Goal: Information Seeking & Learning: Learn about a topic

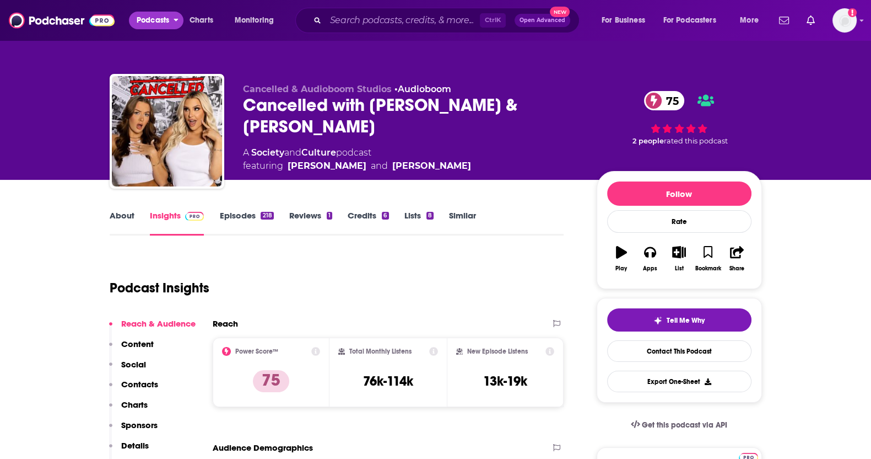
click at [159, 20] on span "Podcasts" at bounding box center [153, 20] width 33 height 15
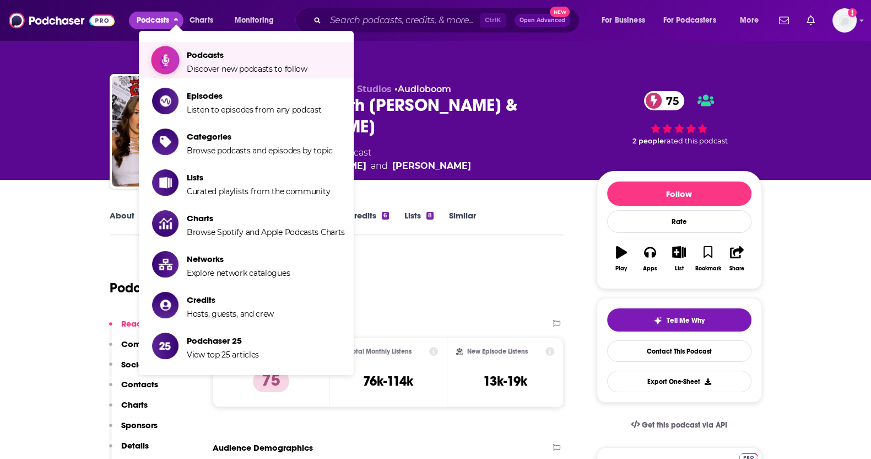
click at [190, 51] on span "Podcasts" at bounding box center [247, 55] width 121 height 10
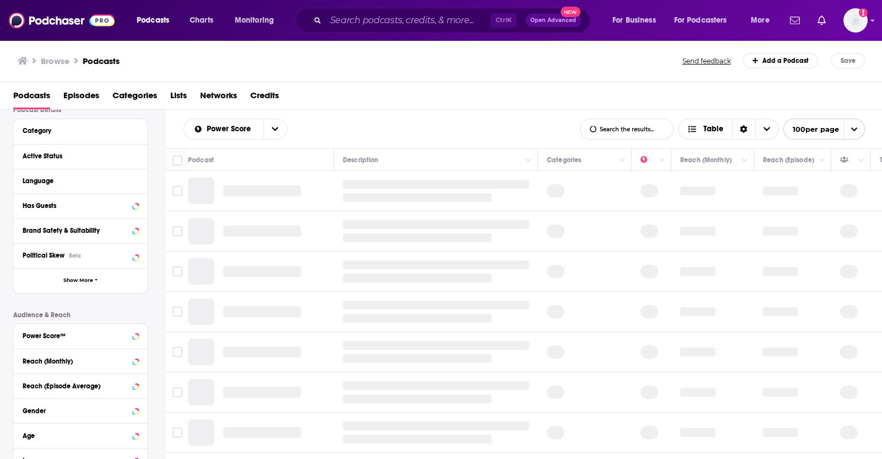
scroll to position [137, 0]
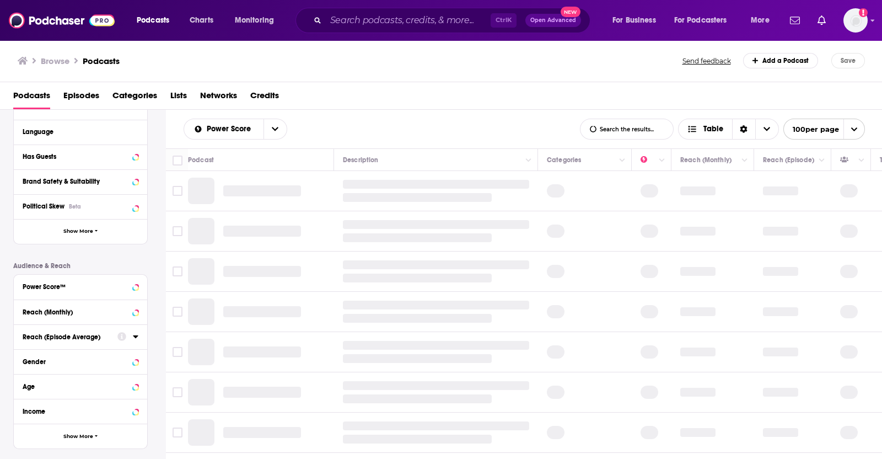
click at [51, 330] on button "Reach (Episode Average)" at bounding box center [70, 336] width 95 height 14
click at [52, 315] on div "Reach (Monthly)" at bounding box center [67, 312] width 88 height 8
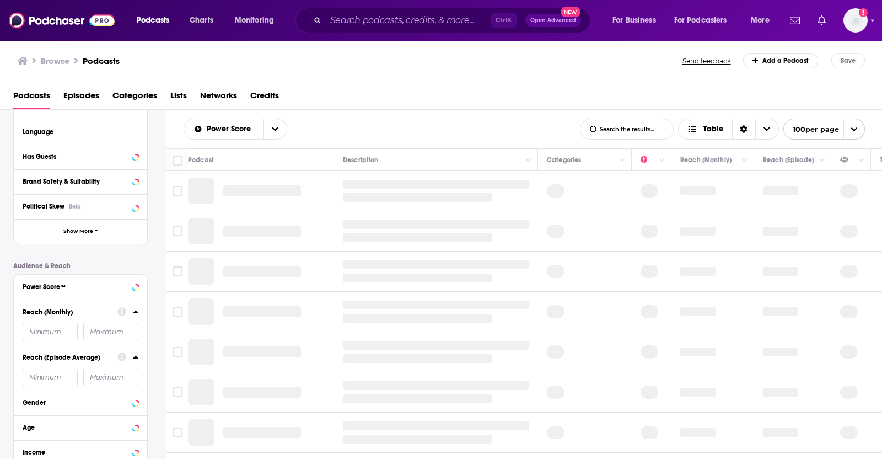
click at [42, 337] on input "number" at bounding box center [50, 331] width 55 height 18
type input "2000"
click at [52, 353] on div "Reach (Episode Average)" at bounding box center [67, 357] width 88 height 8
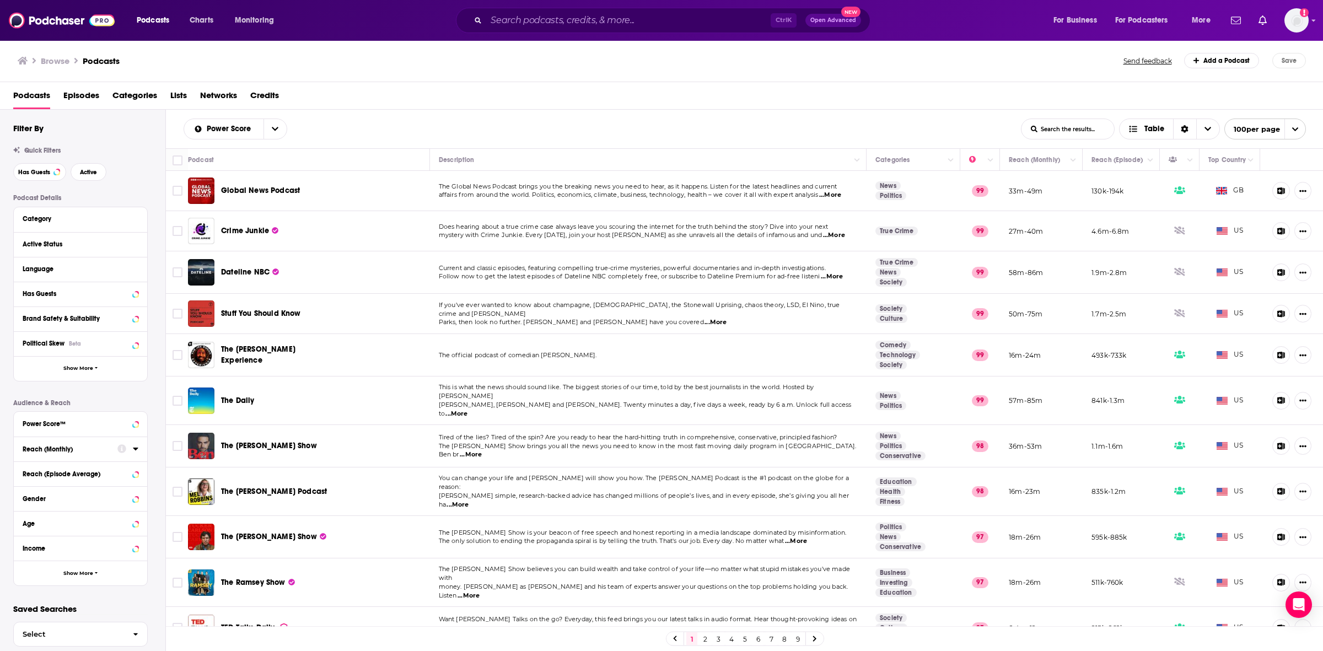
drag, startPoint x: 137, startPoint y: 448, endPoint x: 132, endPoint y: 469, distance: 21.9
click at [137, 448] on icon at bounding box center [136, 448] width 6 height 9
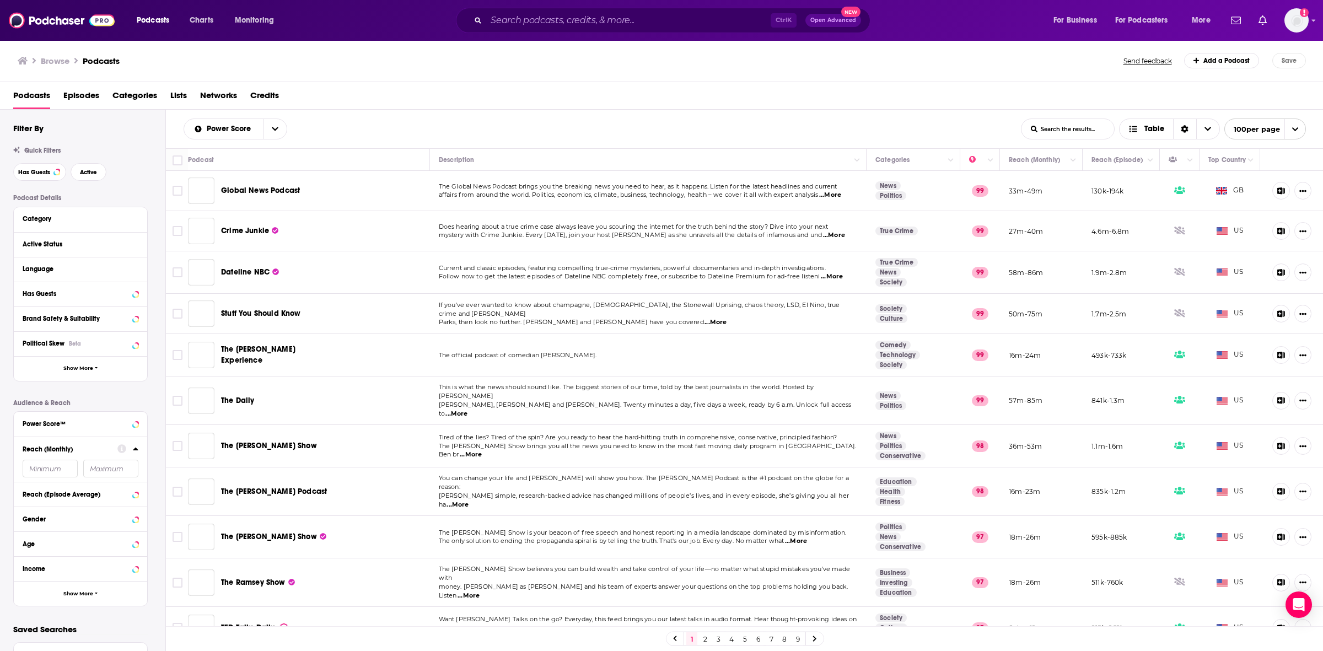
scroll to position [18, 0]
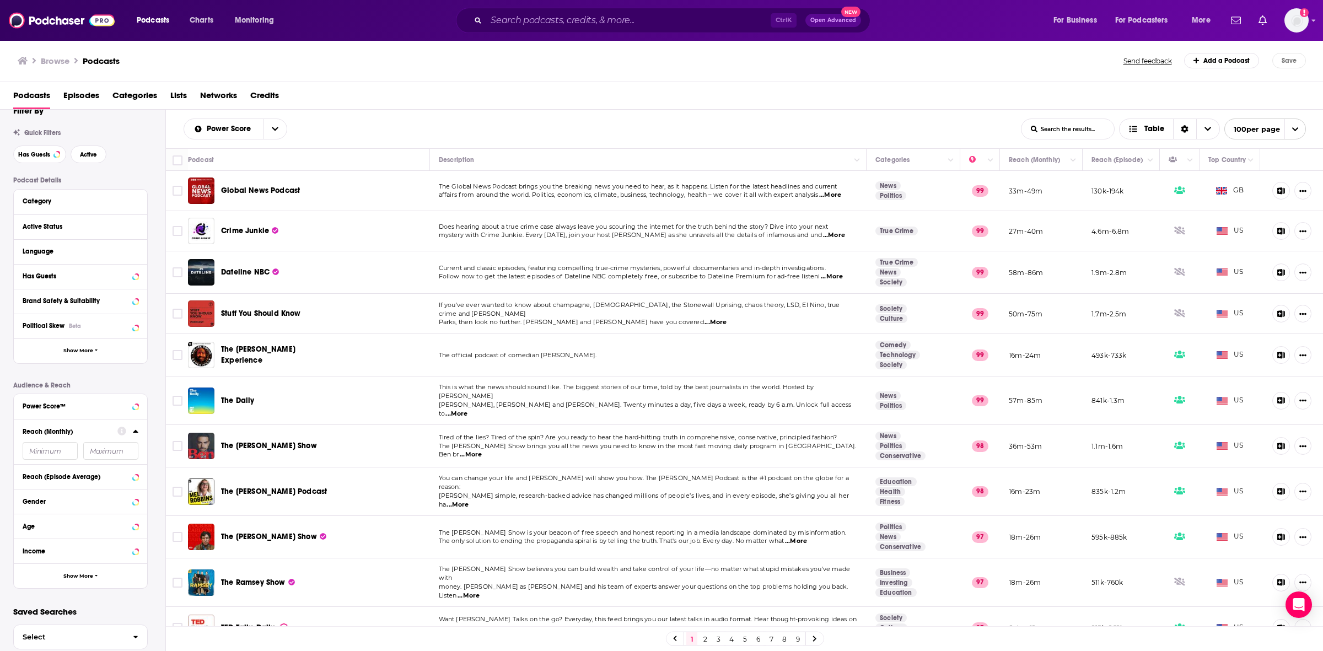
click at [40, 452] on input "number" at bounding box center [50, 451] width 55 height 18
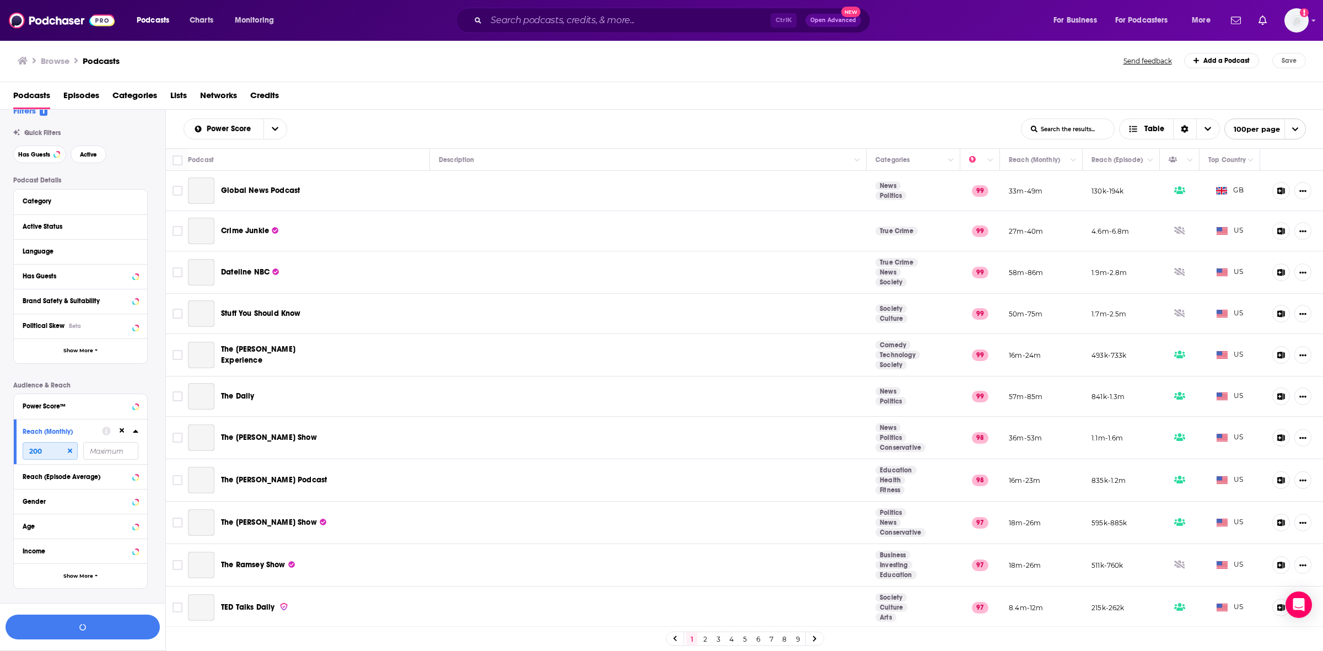
click at [31, 451] on input "200" at bounding box center [50, 451] width 55 height 18
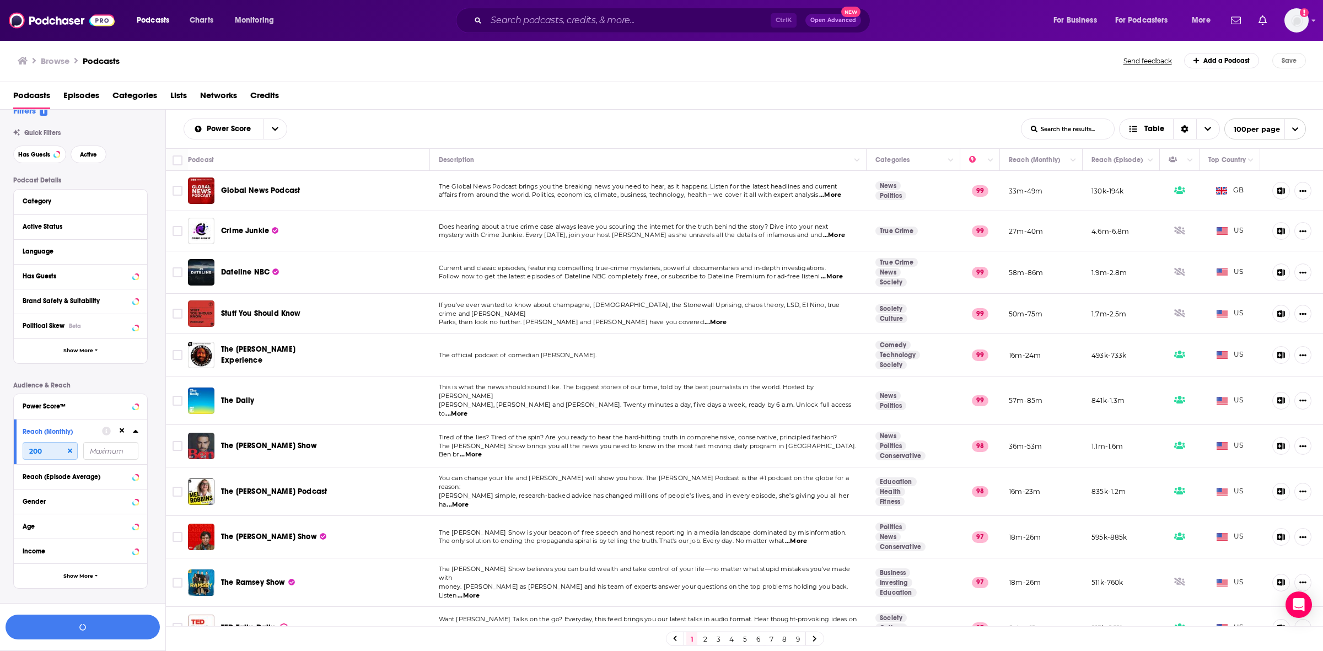
click at [51, 450] on input "200" at bounding box center [50, 451] width 55 height 18
type input "200000"
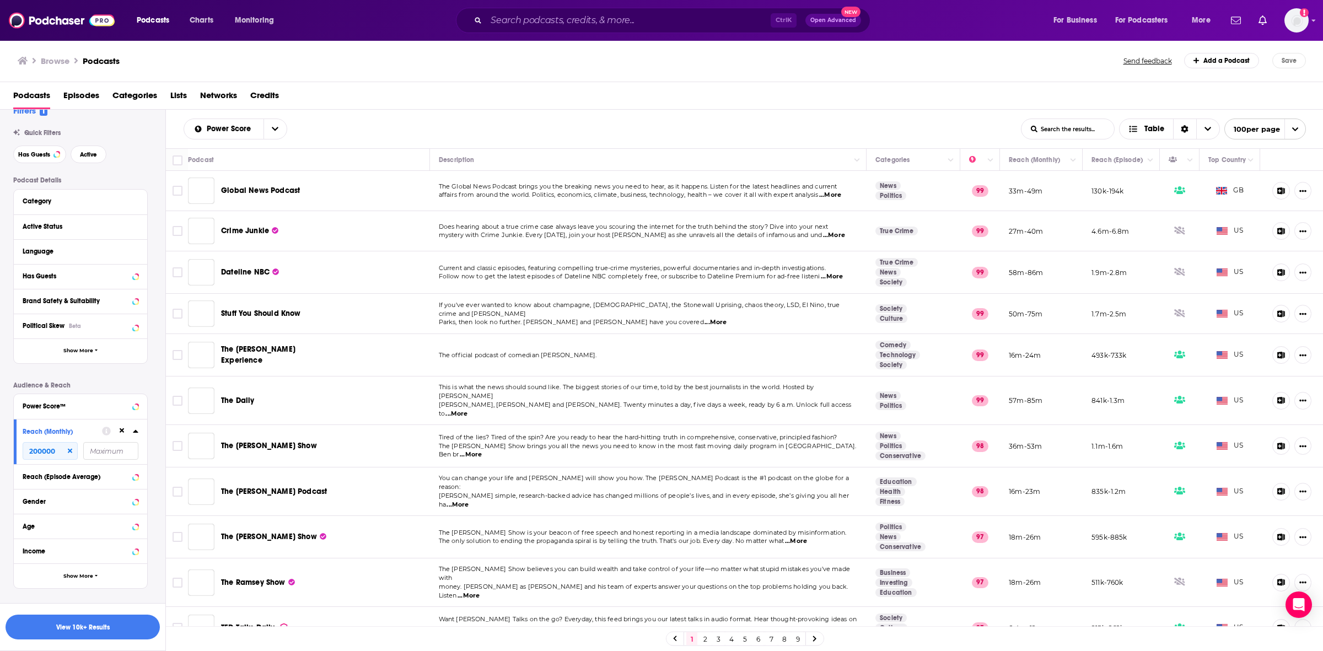
click at [135, 434] on icon at bounding box center [136, 431] width 6 height 9
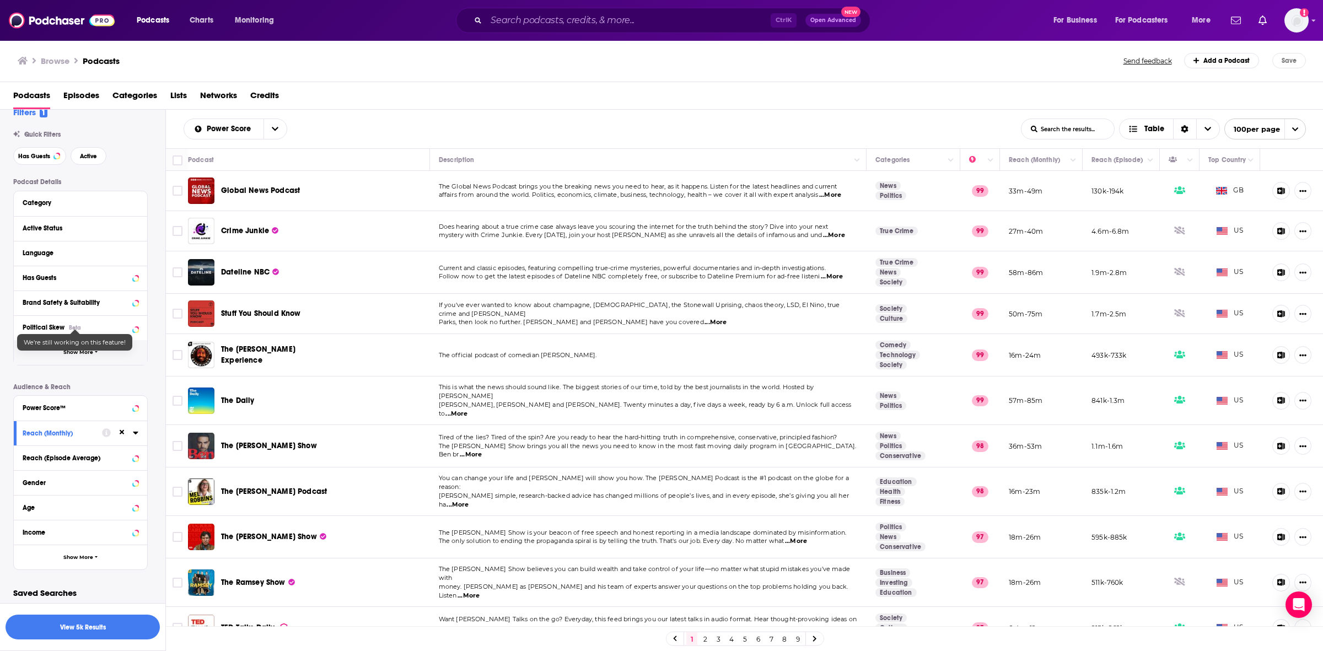
click at [83, 346] on button "Show More" at bounding box center [80, 352] width 133 height 25
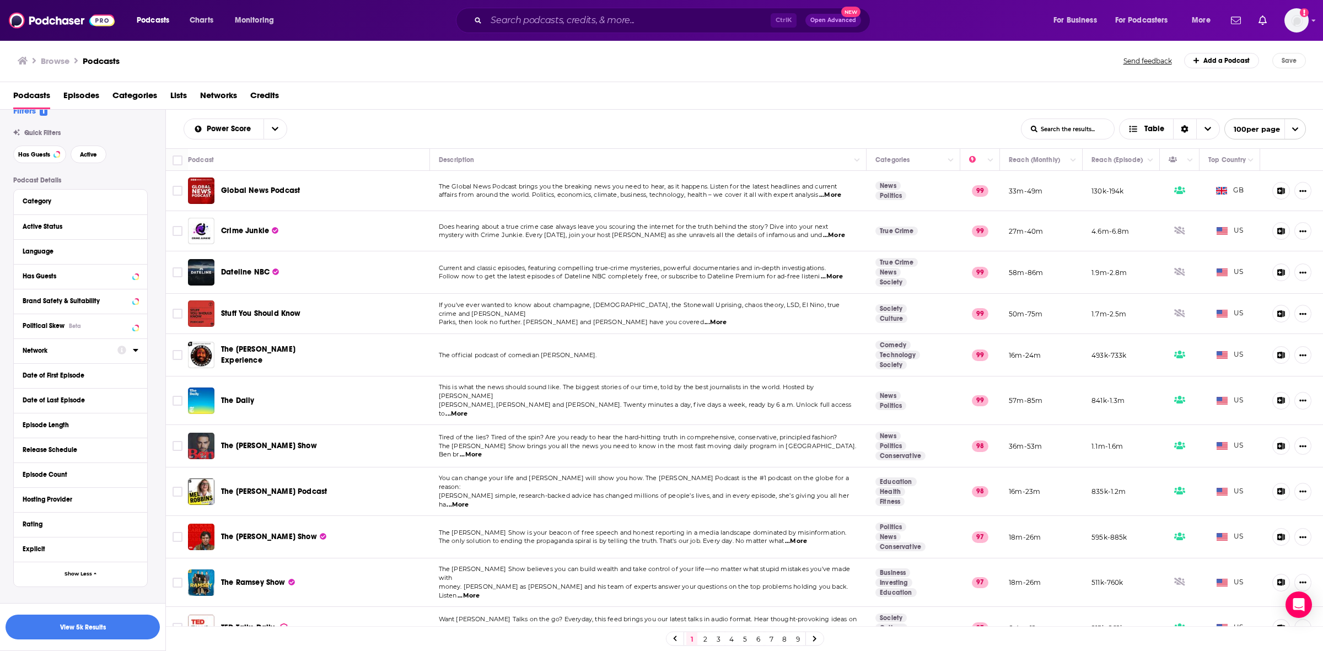
click at [132, 356] on div at bounding box center [127, 350] width 21 height 14
click at [137, 354] on icon at bounding box center [136, 350] width 6 height 9
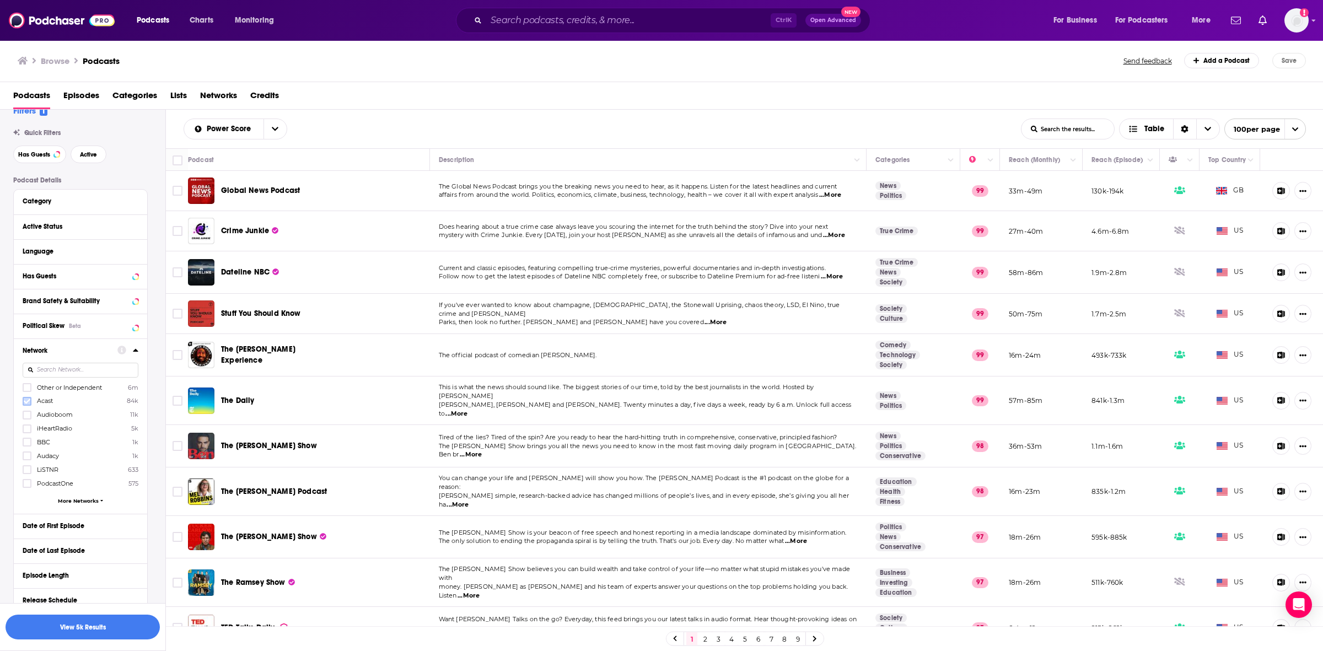
click at [26, 400] on icon at bounding box center [27, 401] width 7 height 7
click at [26, 411] on label at bounding box center [27, 415] width 9 height 9
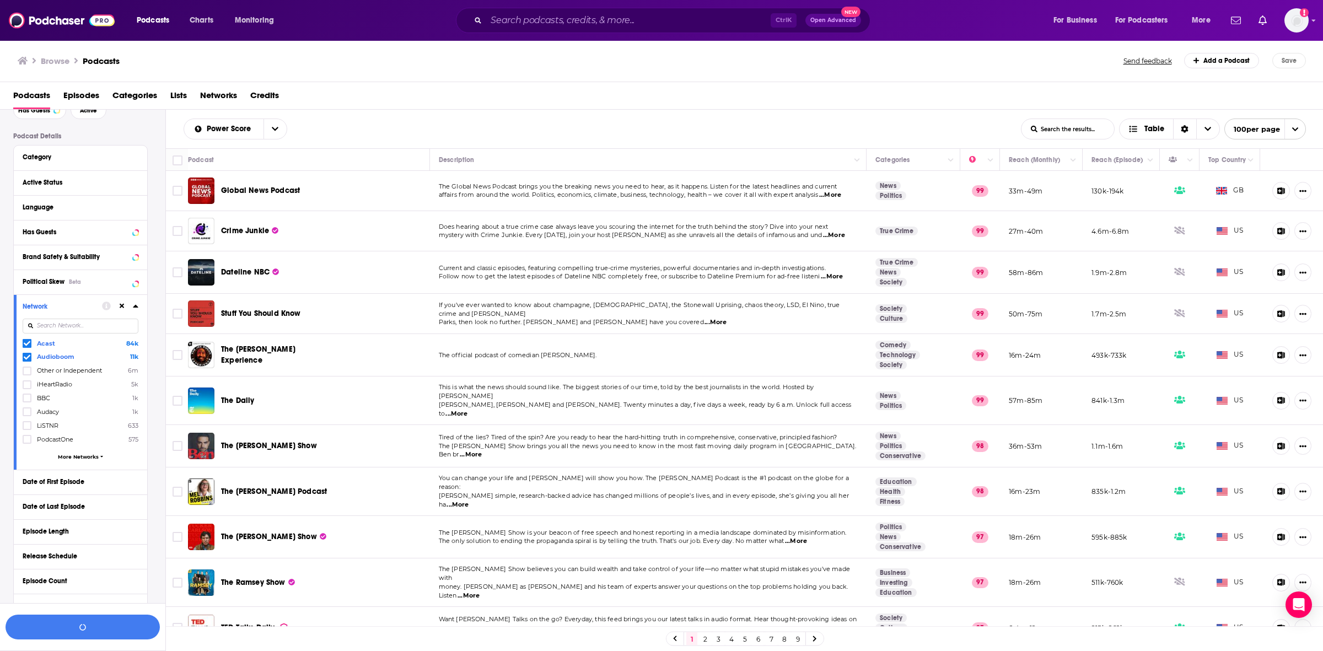
scroll to position [87, 0]
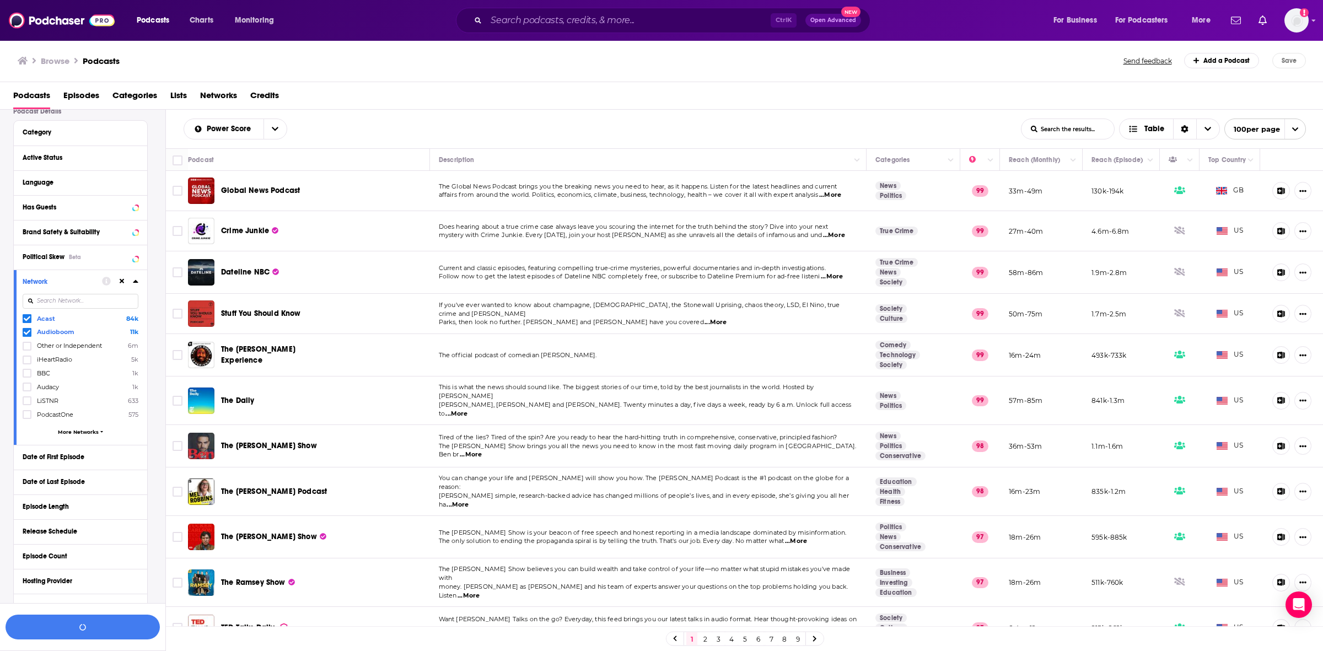
click at [65, 432] on span "More Networks" at bounding box center [78, 432] width 41 height 6
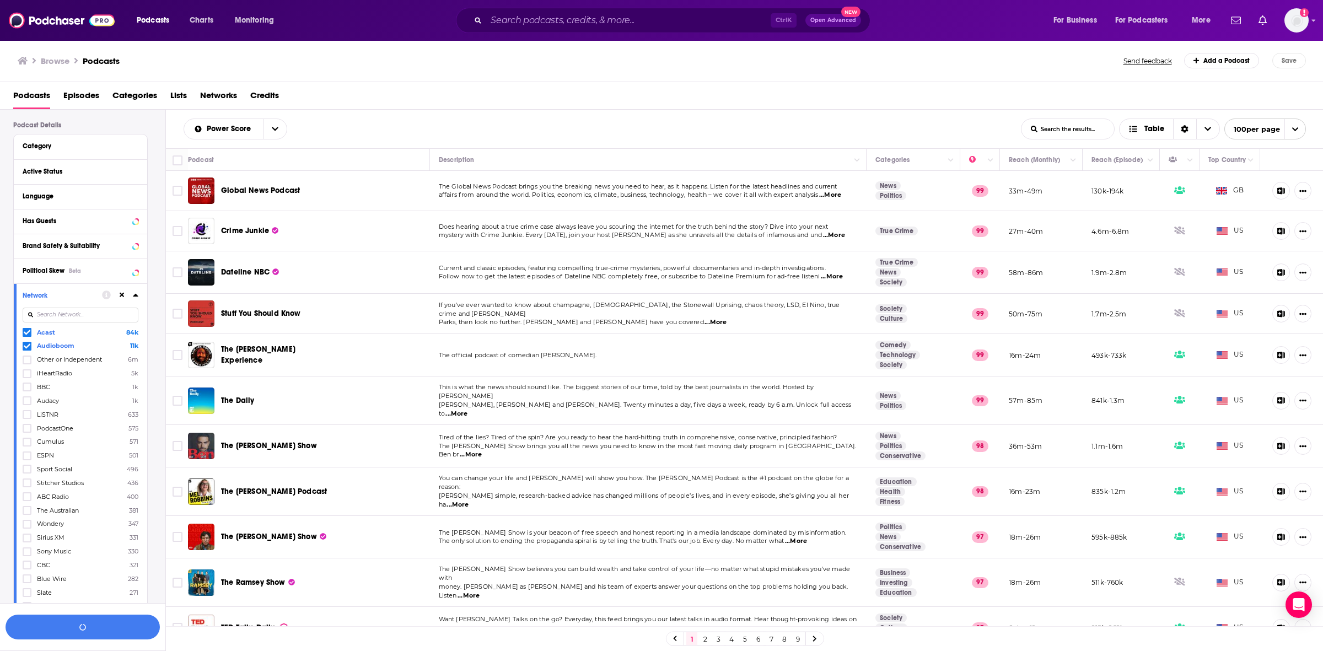
scroll to position [1, 0]
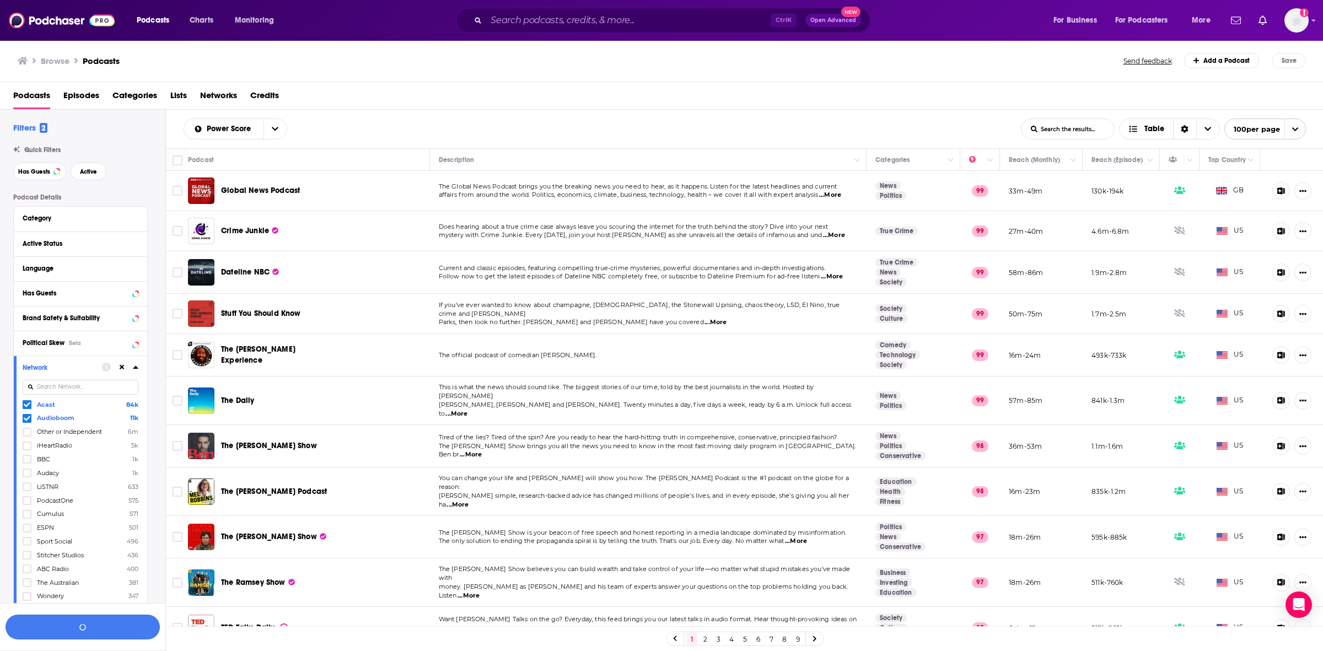
click at [68, 629] on button "button" at bounding box center [83, 626] width 154 height 25
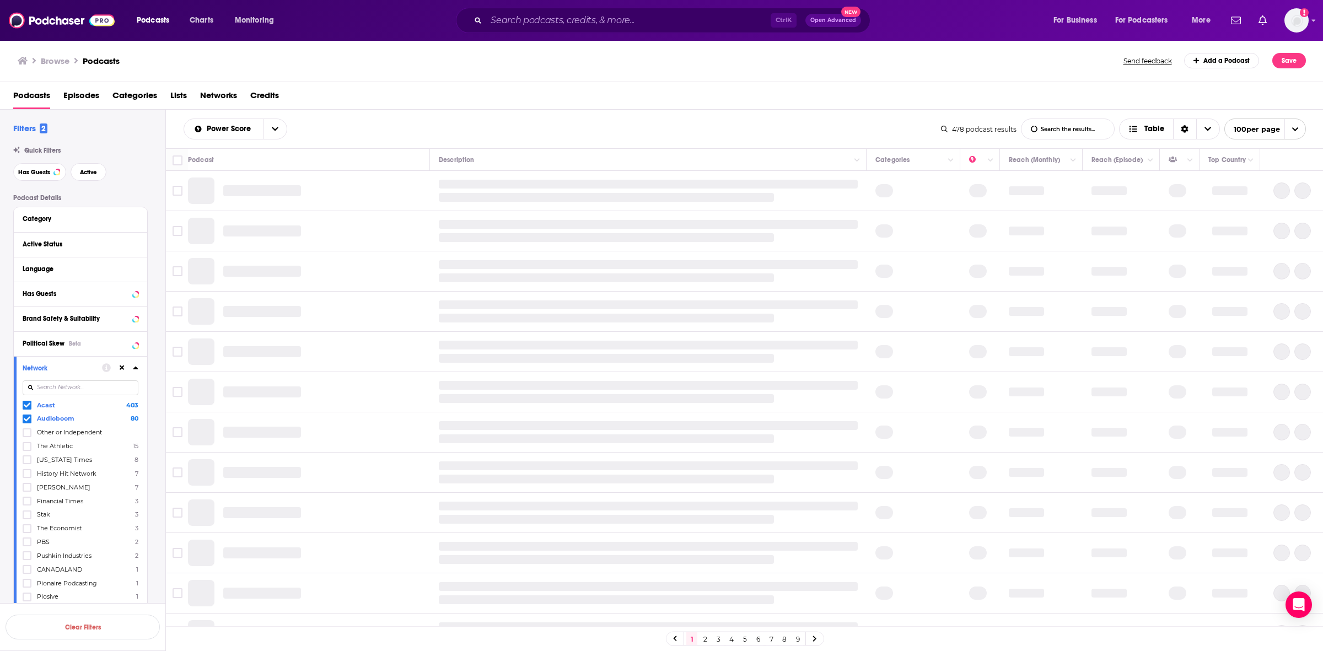
click at [133, 370] on icon at bounding box center [136, 367] width 6 height 9
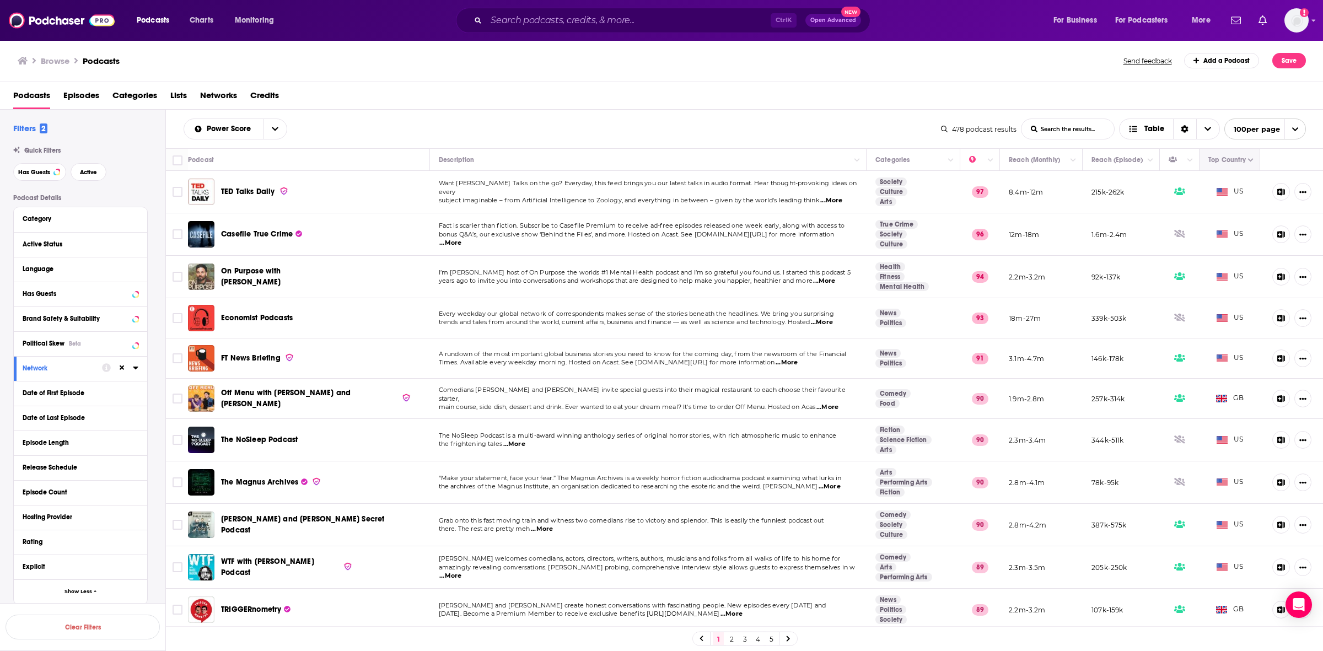
click at [1244, 160] on button "Column Actions" at bounding box center [1250, 160] width 13 height 13
click at [1022, 160] on div at bounding box center [661, 325] width 1323 height 651
click at [1202, 133] on span "Choose View" at bounding box center [1207, 129] width 23 height 20
click at [1294, 131] on icon "open menu" at bounding box center [1294, 129] width 7 height 7
click at [751, 147] on div "Power Score List Search Input Search the results... Table 478 podcast results L…" at bounding box center [744, 129] width 1157 height 39
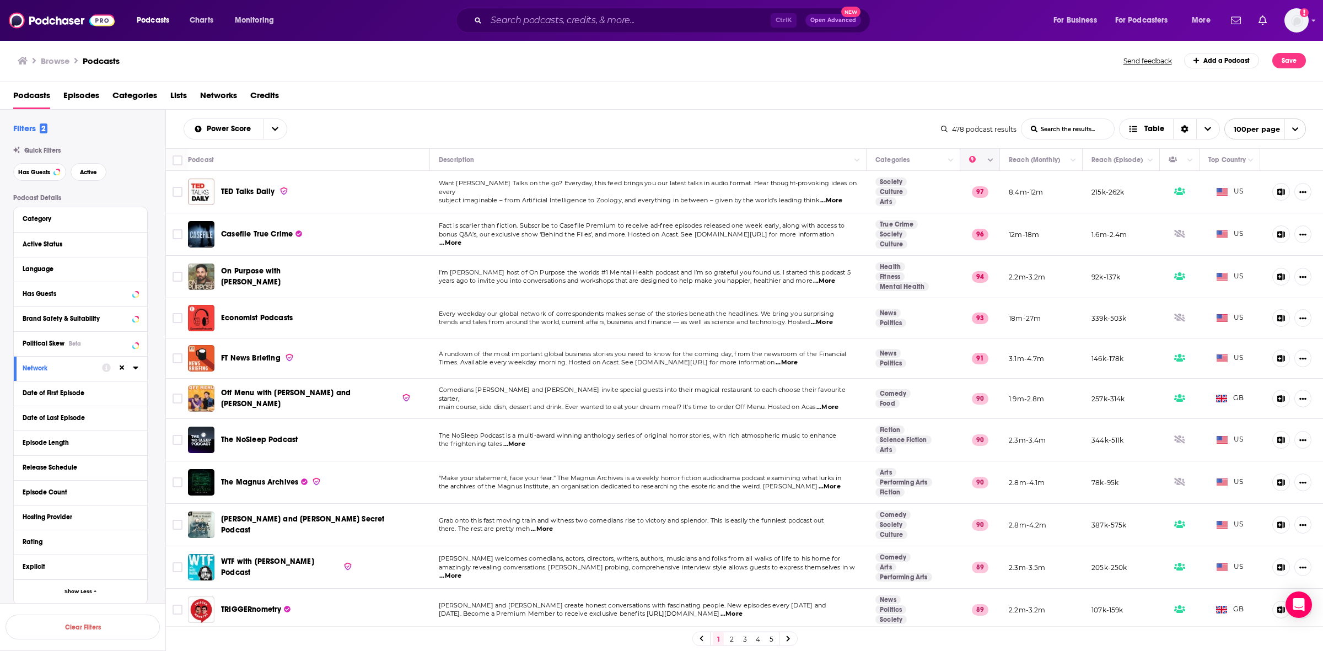
click at [984, 164] on button "Column Actions" at bounding box center [990, 160] width 13 height 13
click at [274, 134] on div at bounding box center [661, 325] width 1323 height 651
click at [271, 137] on button "open menu" at bounding box center [274, 129] width 23 height 20
click at [229, 181] on div "New" at bounding box center [236, 186] width 104 height 19
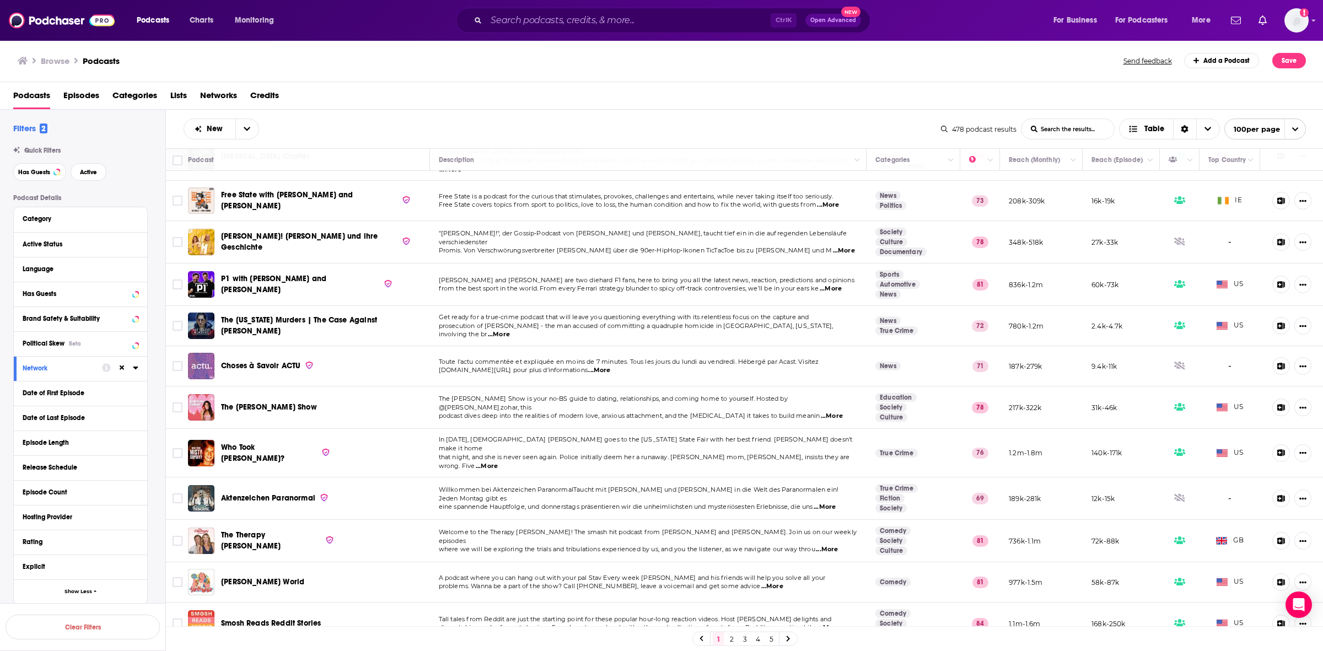
scroll to position [3729, 0]
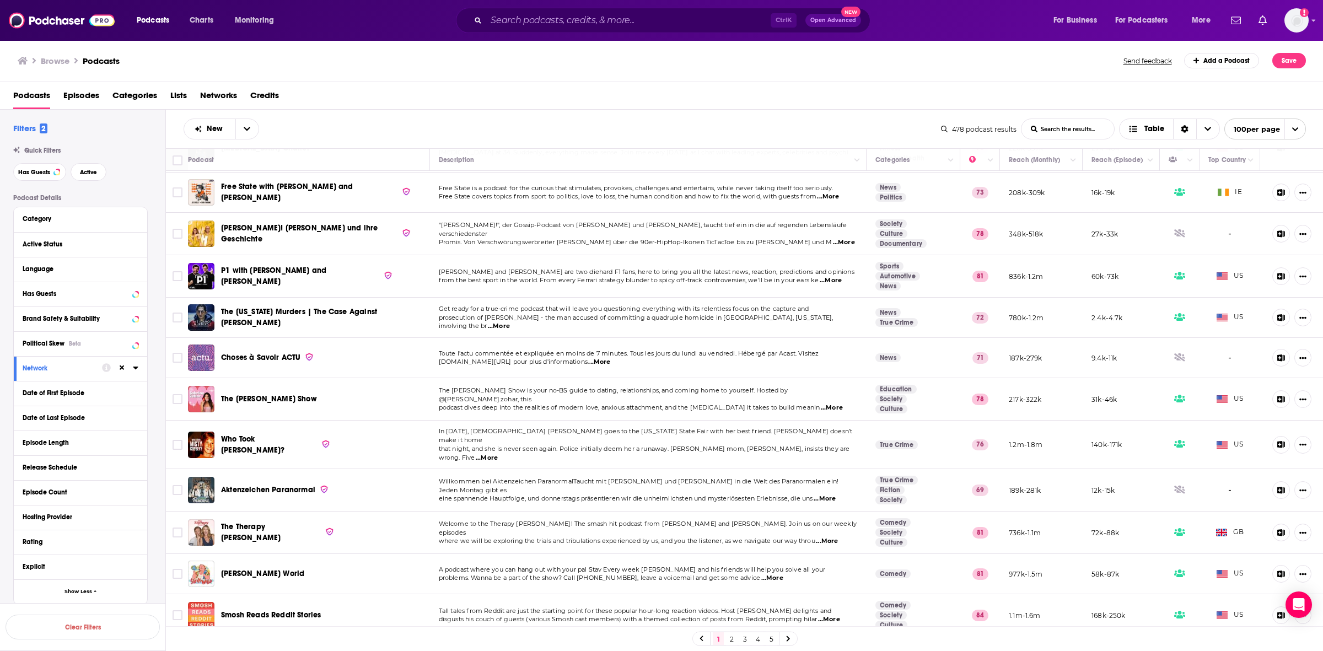
click at [728, 640] on link "2" at bounding box center [731, 638] width 11 height 13
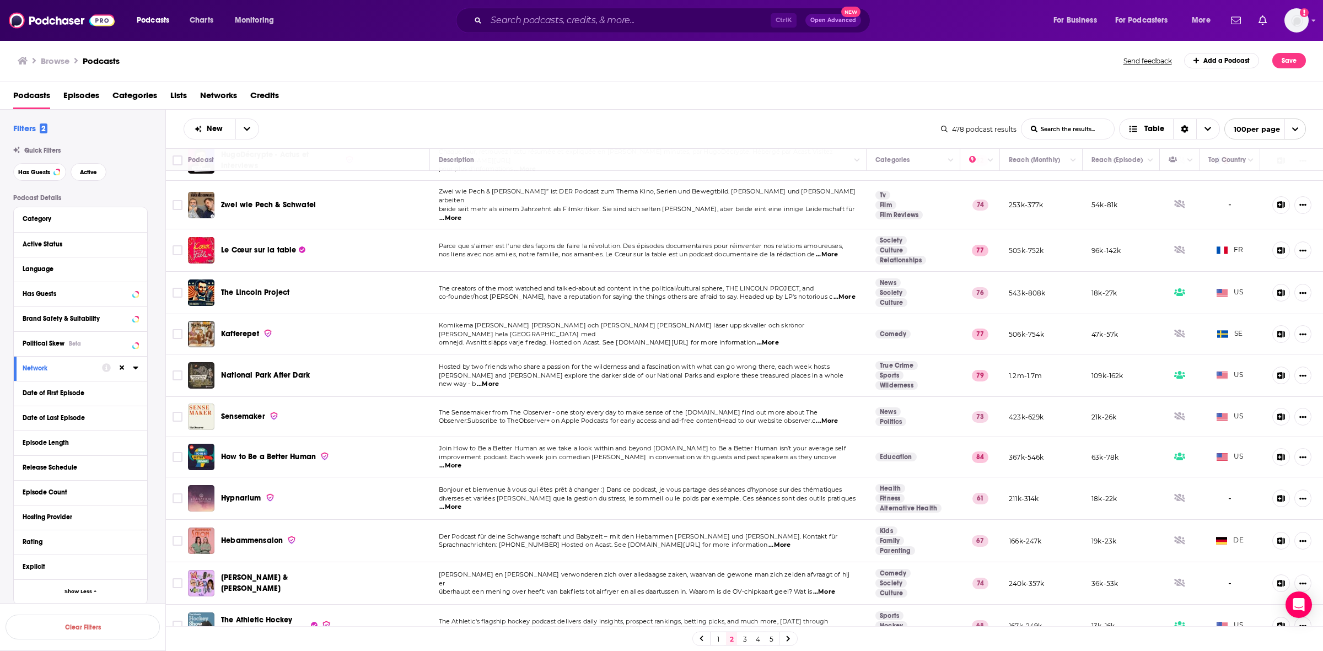
scroll to position [3703, 0]
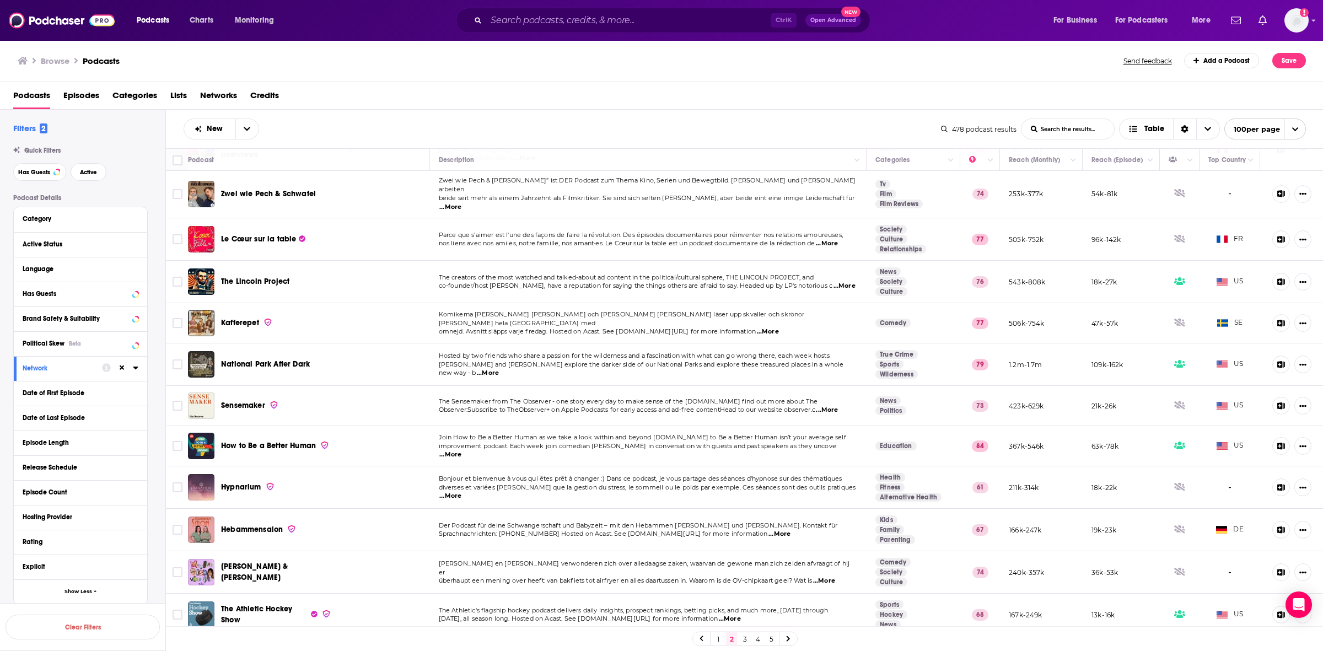
click at [739, 634] on link "3" at bounding box center [744, 638] width 11 height 13
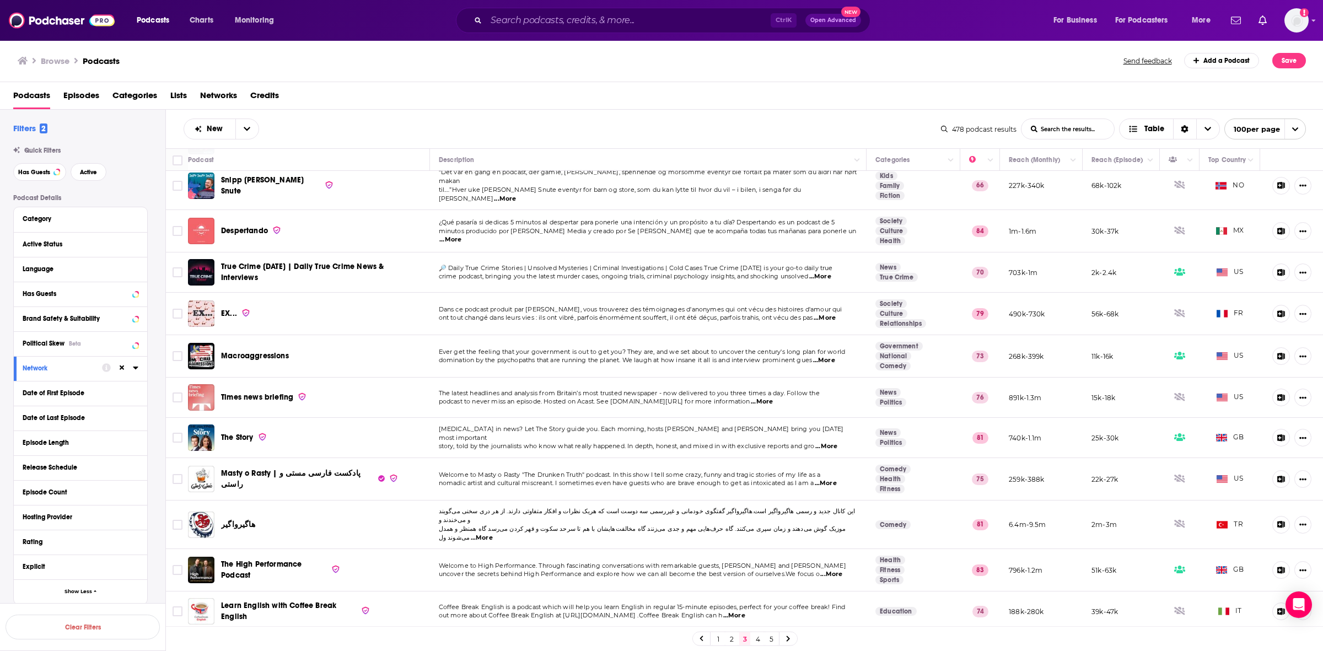
scroll to position [2136, 0]
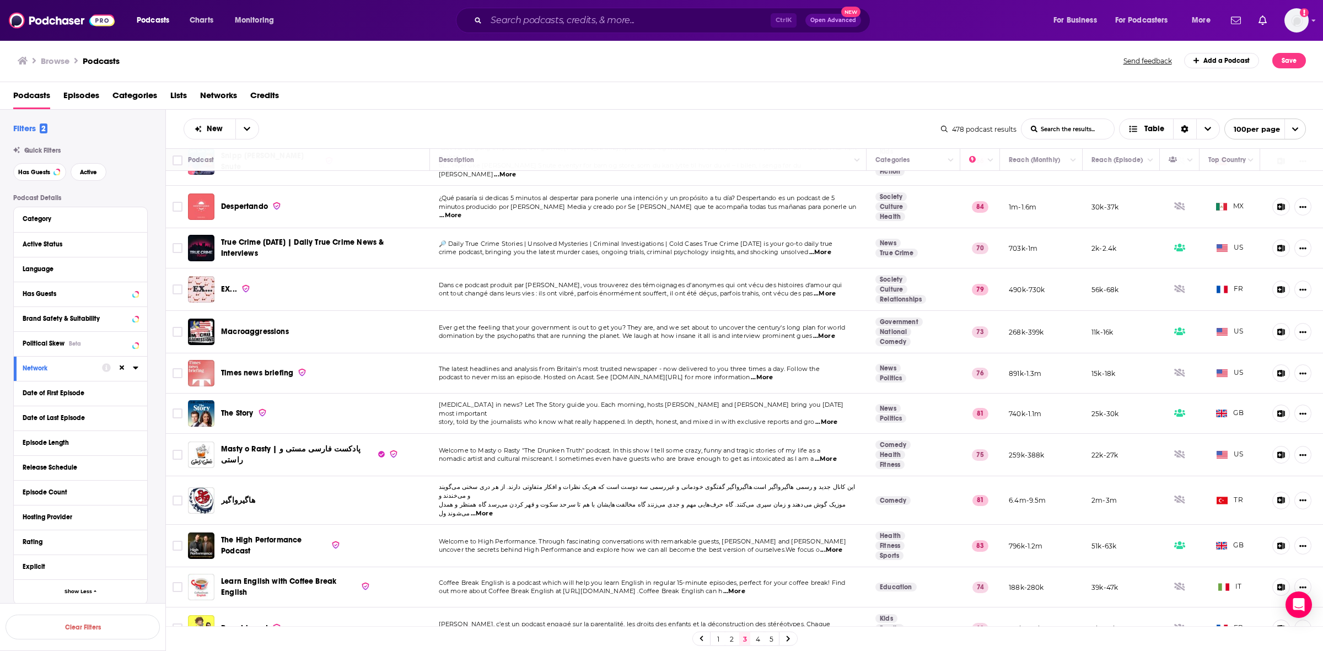
click at [827, 546] on span "...More" at bounding box center [831, 550] width 22 height 9
click at [687, 527] on td "Welcome to High Performance. Through fascinating conversations with remarkable …" at bounding box center [648, 546] width 437 height 42
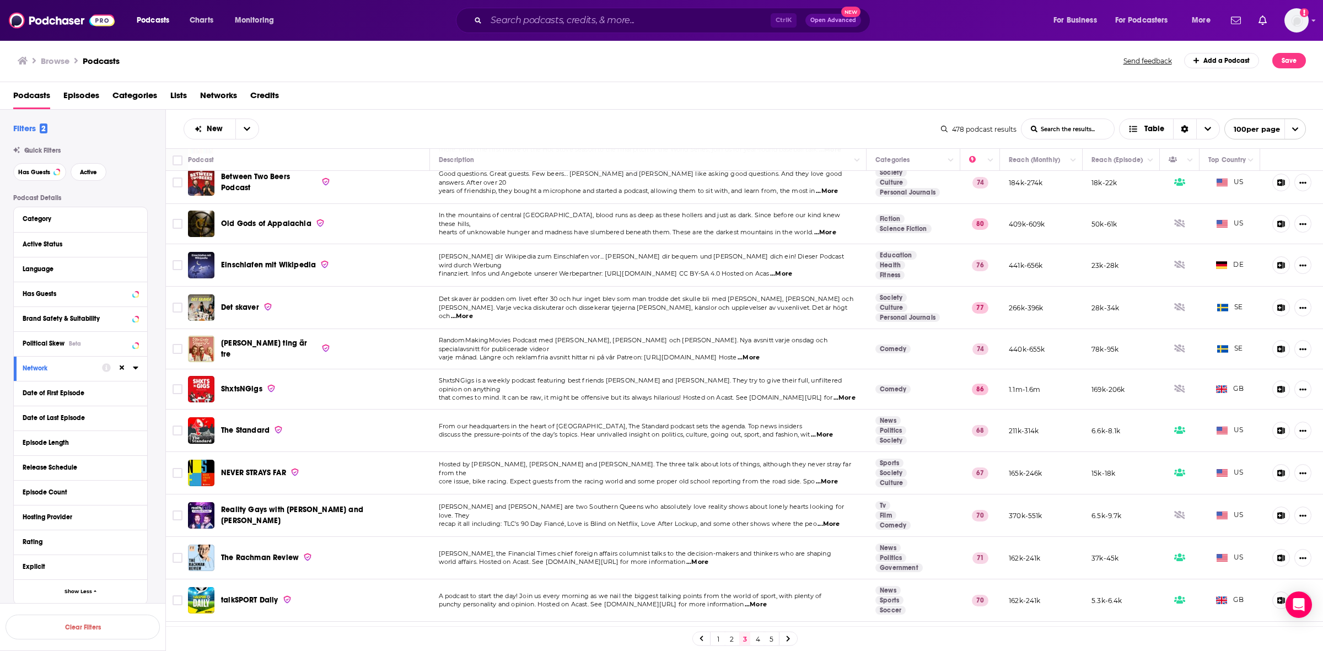
scroll to position [3710, 0]
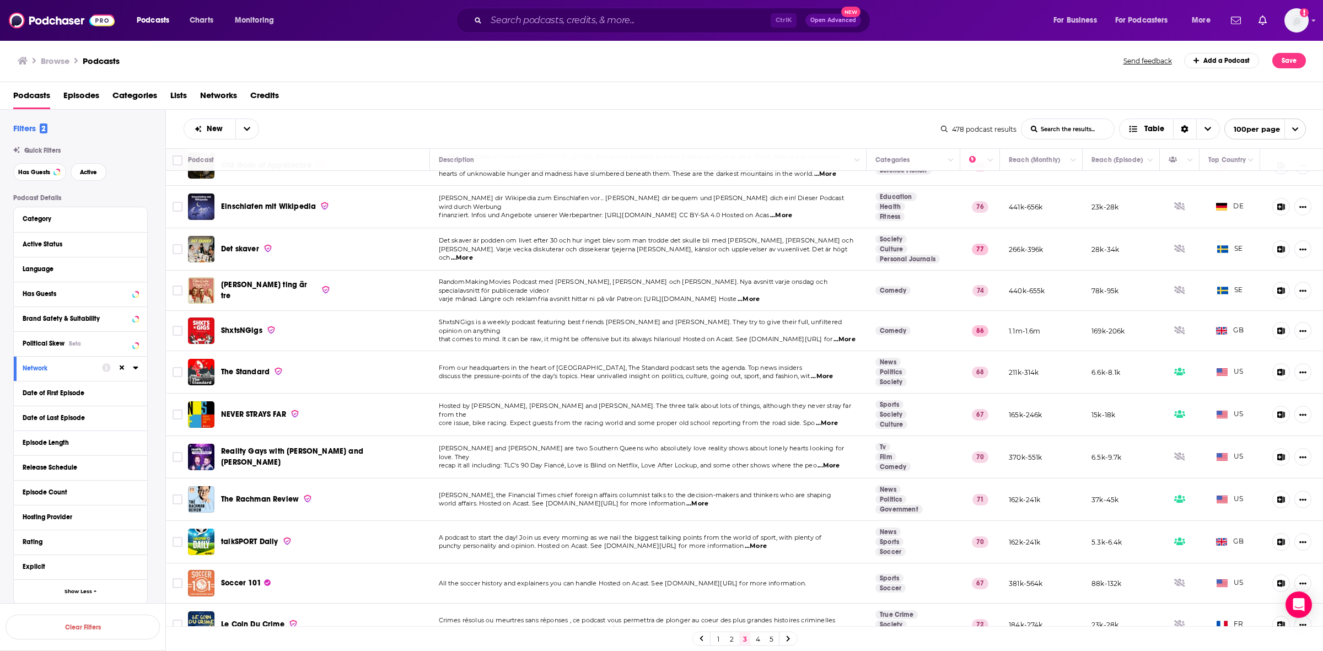
drag, startPoint x: 758, startPoint y: 635, endPoint x: 42, endPoint y: 195, distance: 841.2
click at [758, 635] on link "4" at bounding box center [757, 638] width 11 height 13
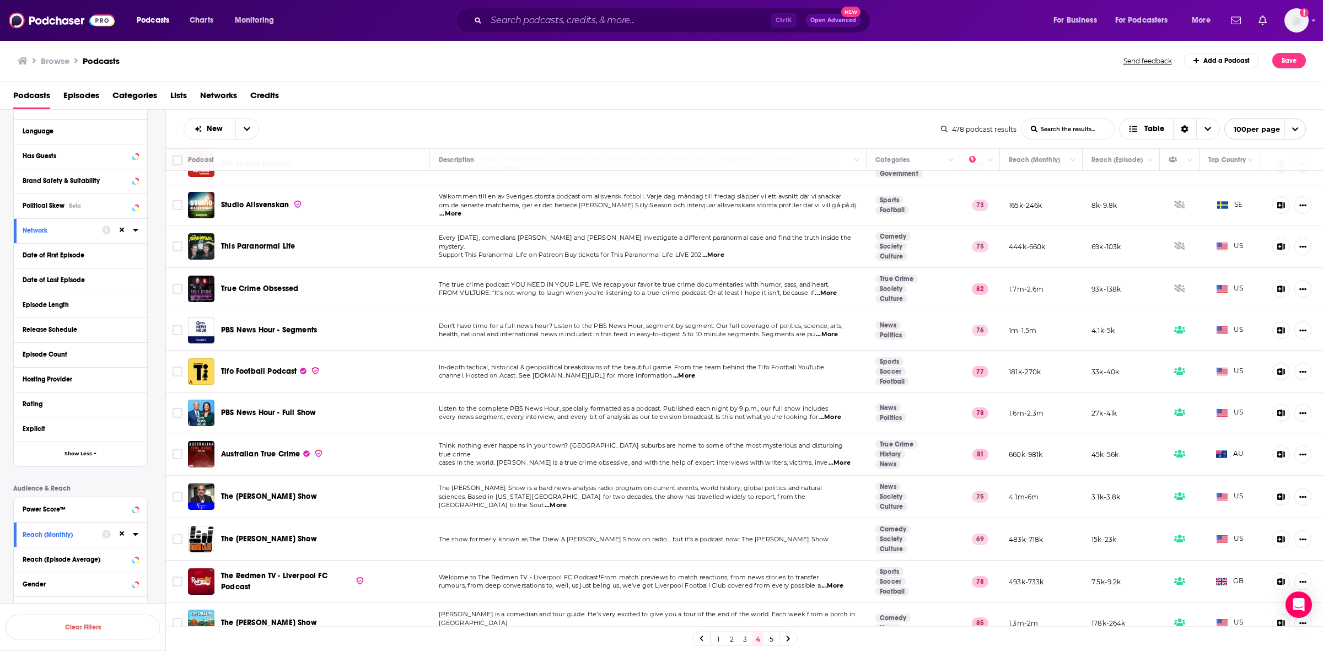
scroll to position [3444, 0]
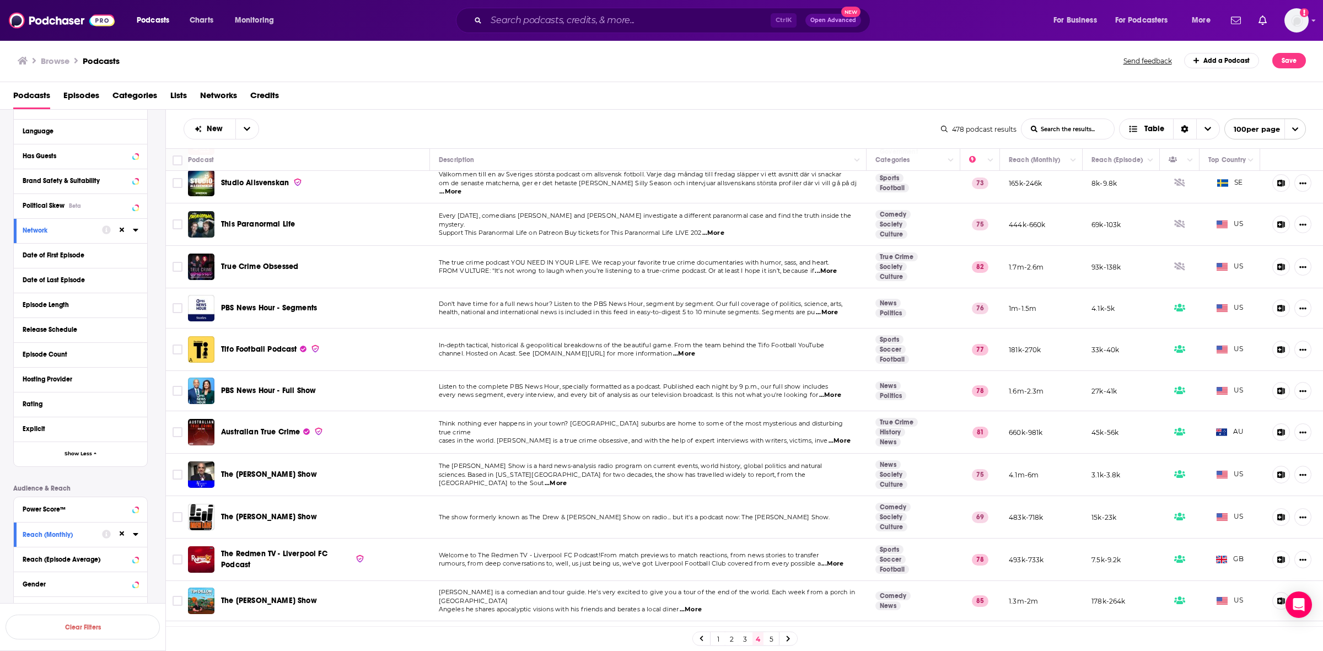
click at [832, 559] on span "...More" at bounding box center [832, 563] width 22 height 9
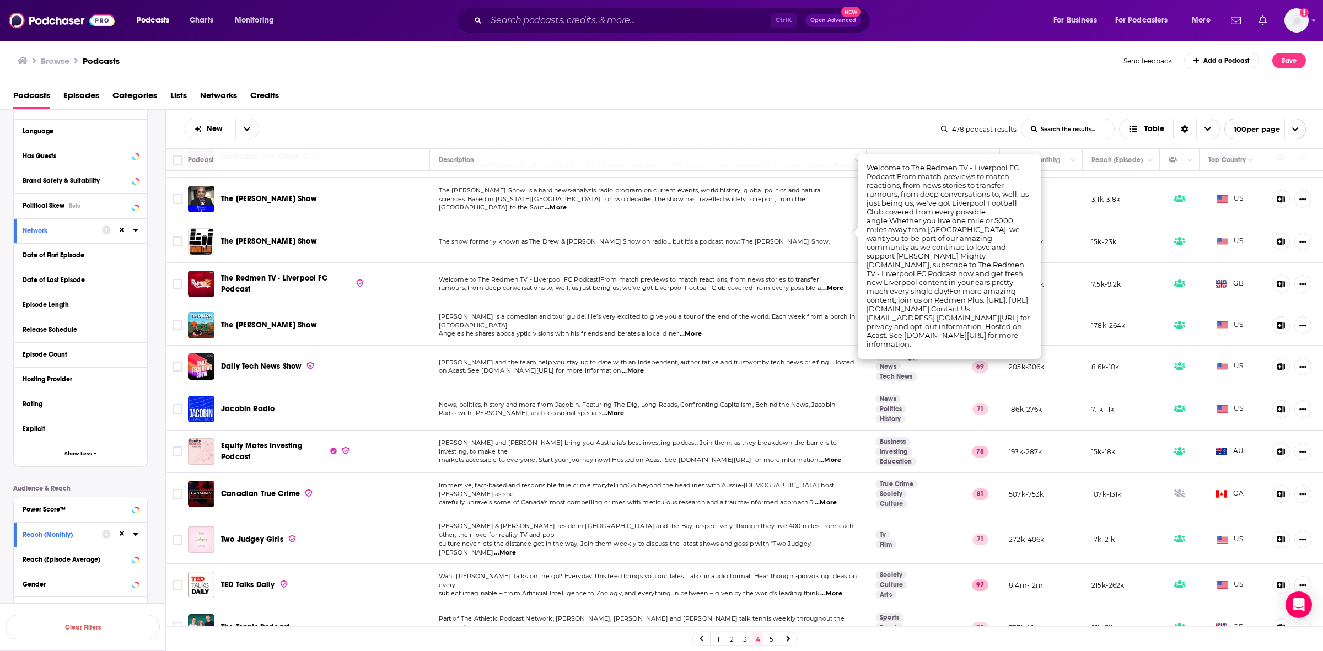
scroll to position [3721, 0]
click at [772, 642] on link "5" at bounding box center [770, 638] width 11 height 13
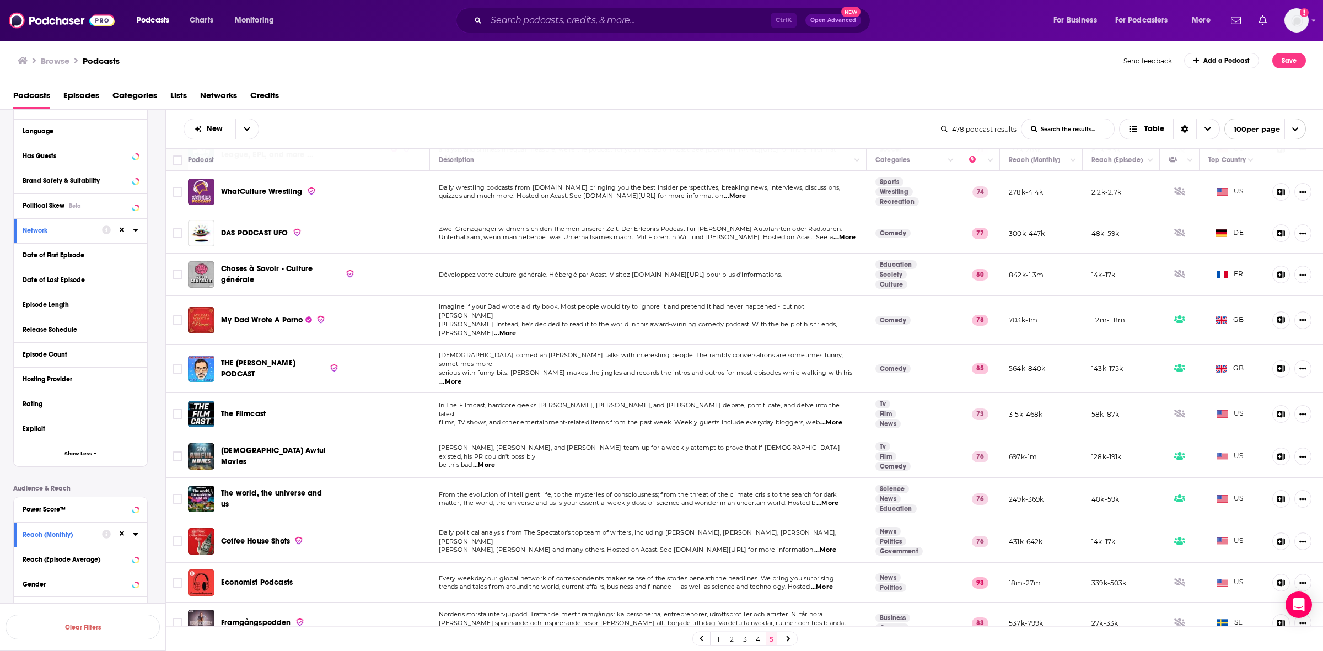
scroll to position [827, 0]
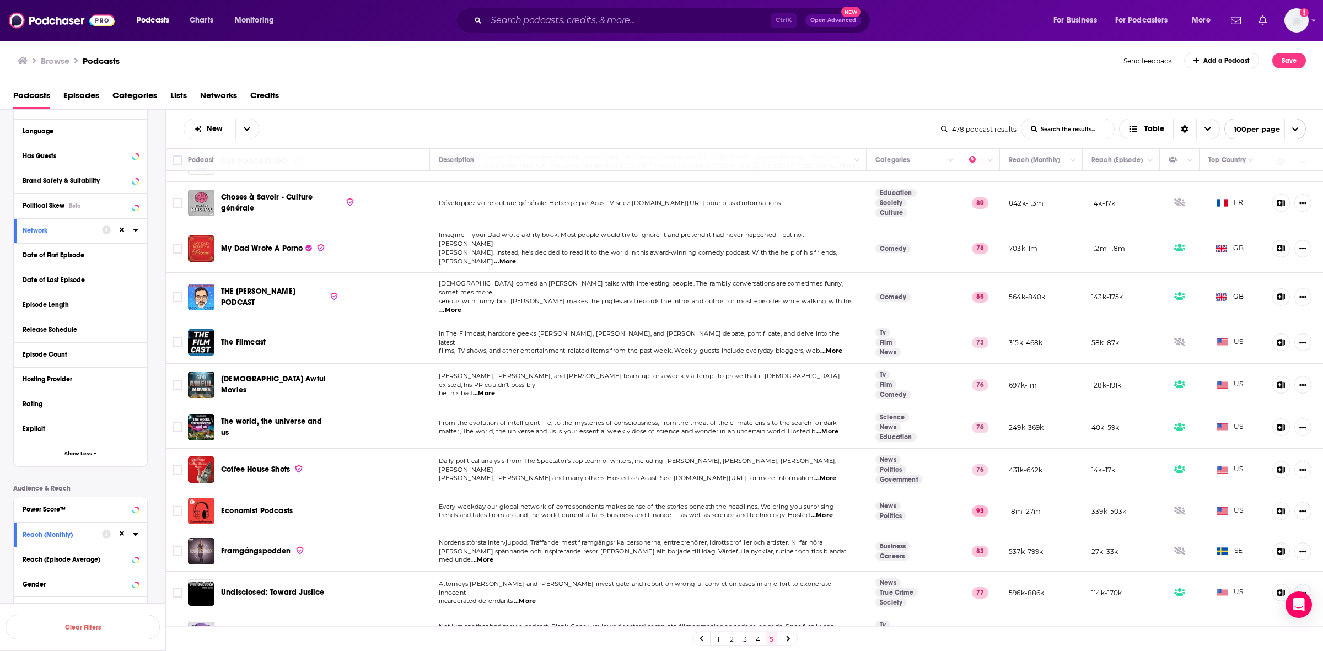
click at [827, 427] on span "...More" at bounding box center [827, 431] width 22 height 9
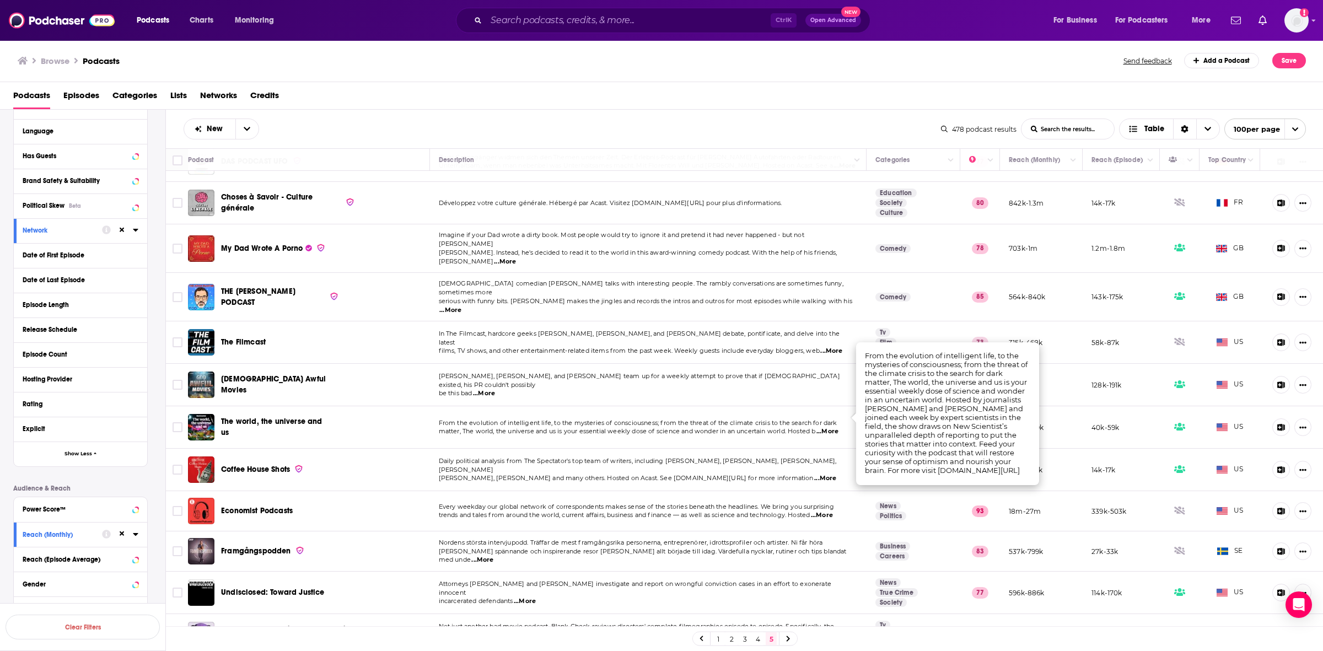
click at [668, 406] on td "From the evolution of intelligent life, to the mysteries of consciousness; from…" at bounding box center [648, 427] width 437 height 42
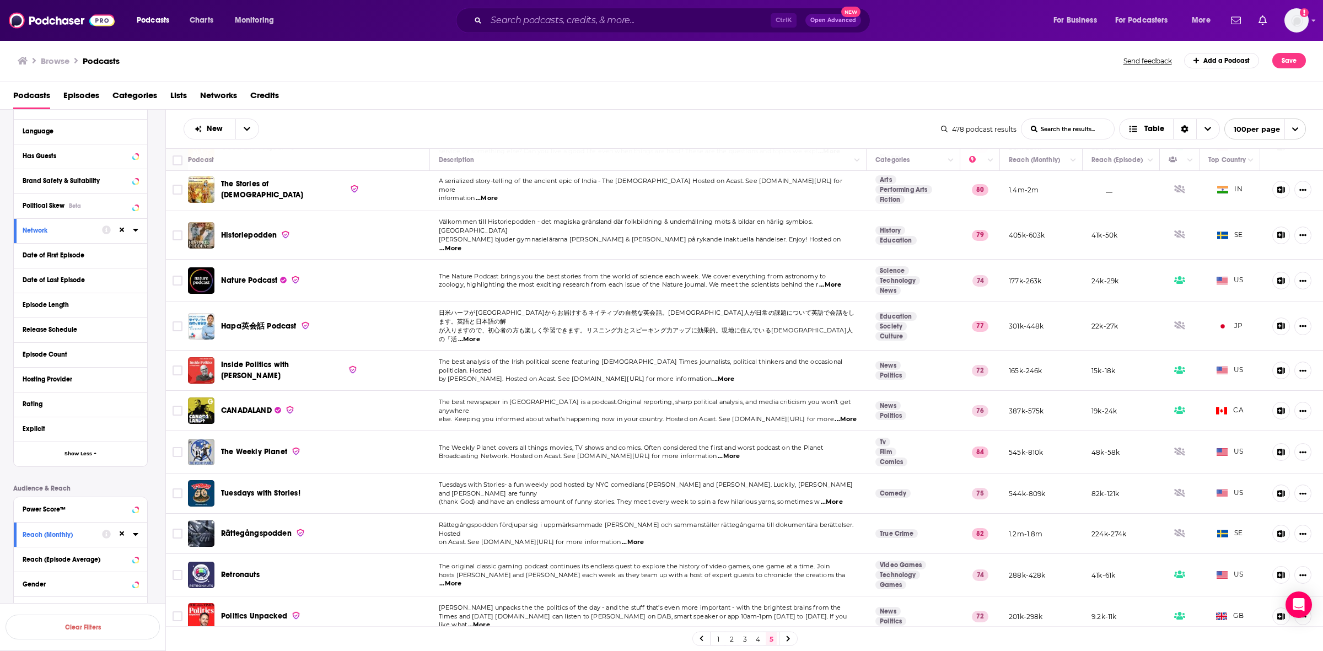
scroll to position [1722, 0]
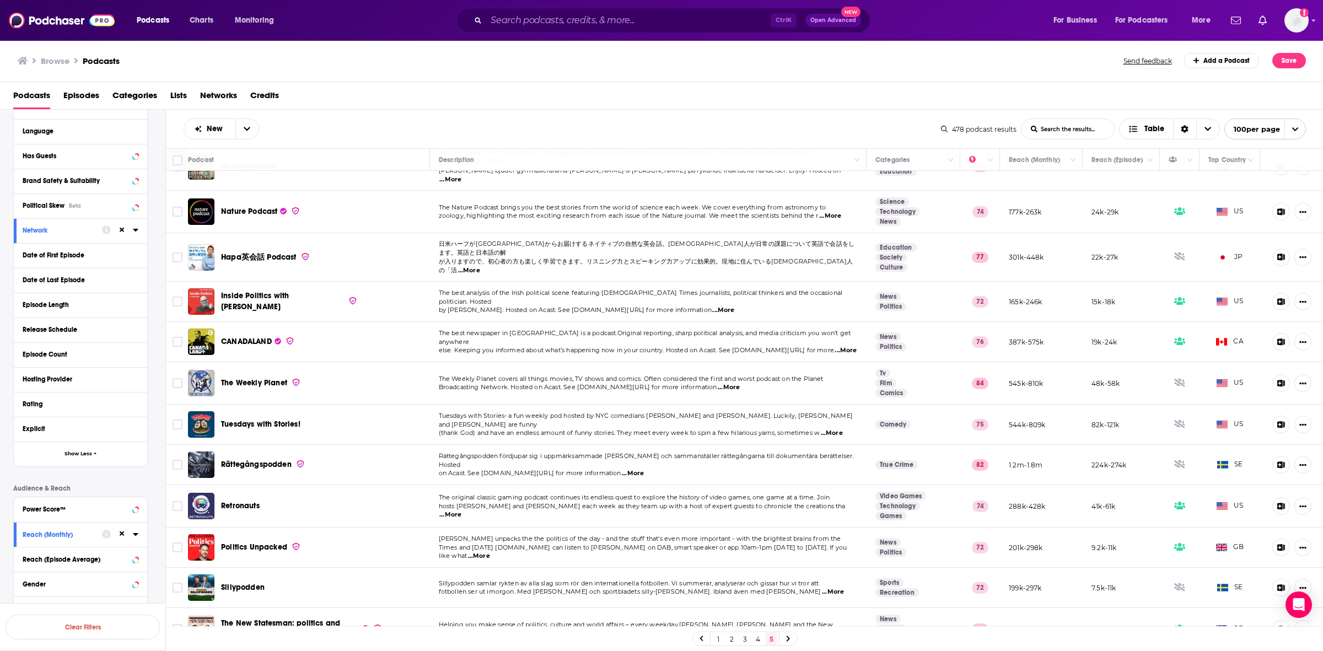
click at [490, 552] on span "...More" at bounding box center [479, 556] width 22 height 9
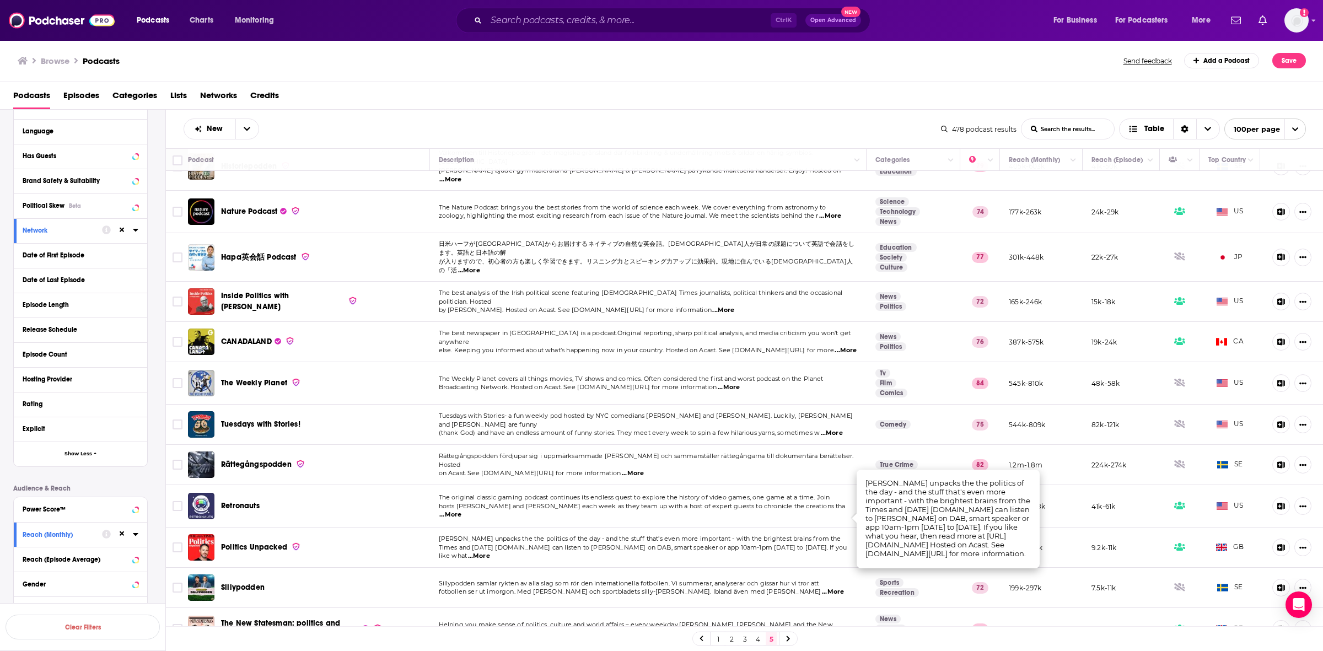
click at [616, 543] on span "Times and [DATE] [DOMAIN_NAME] can listen to [PERSON_NAME] on DAB, smart speake…" at bounding box center [643, 551] width 408 height 17
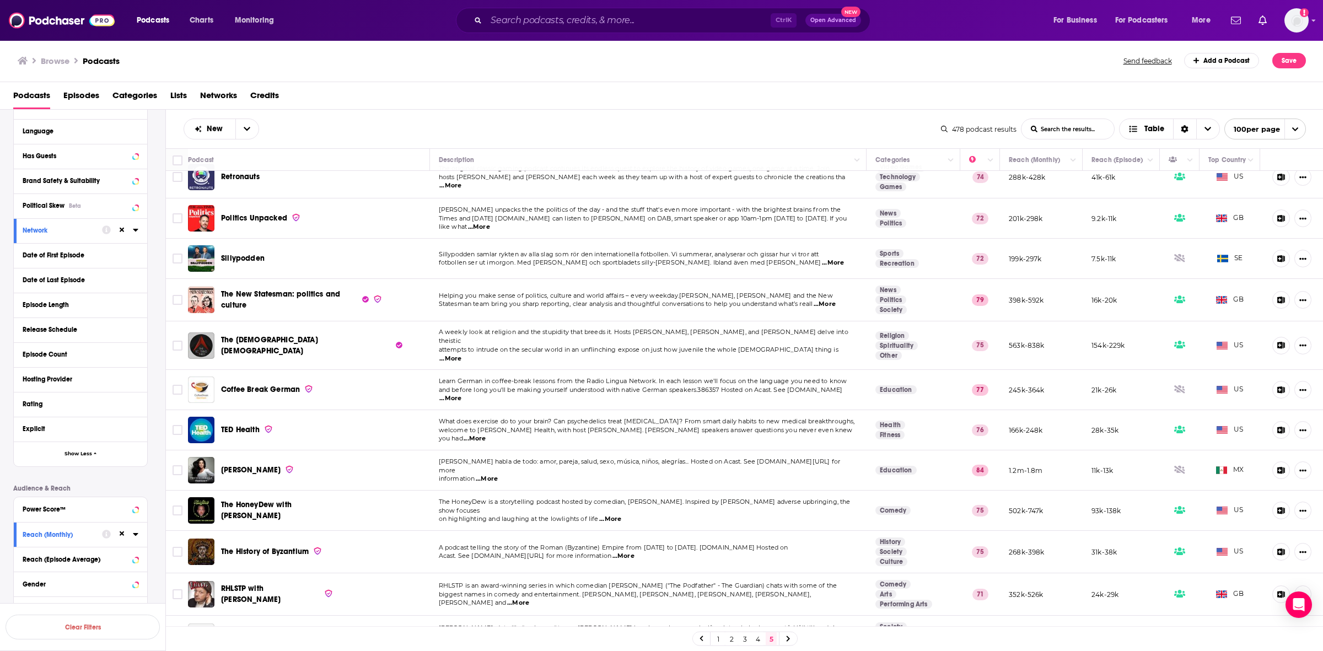
scroll to position [2067, 0]
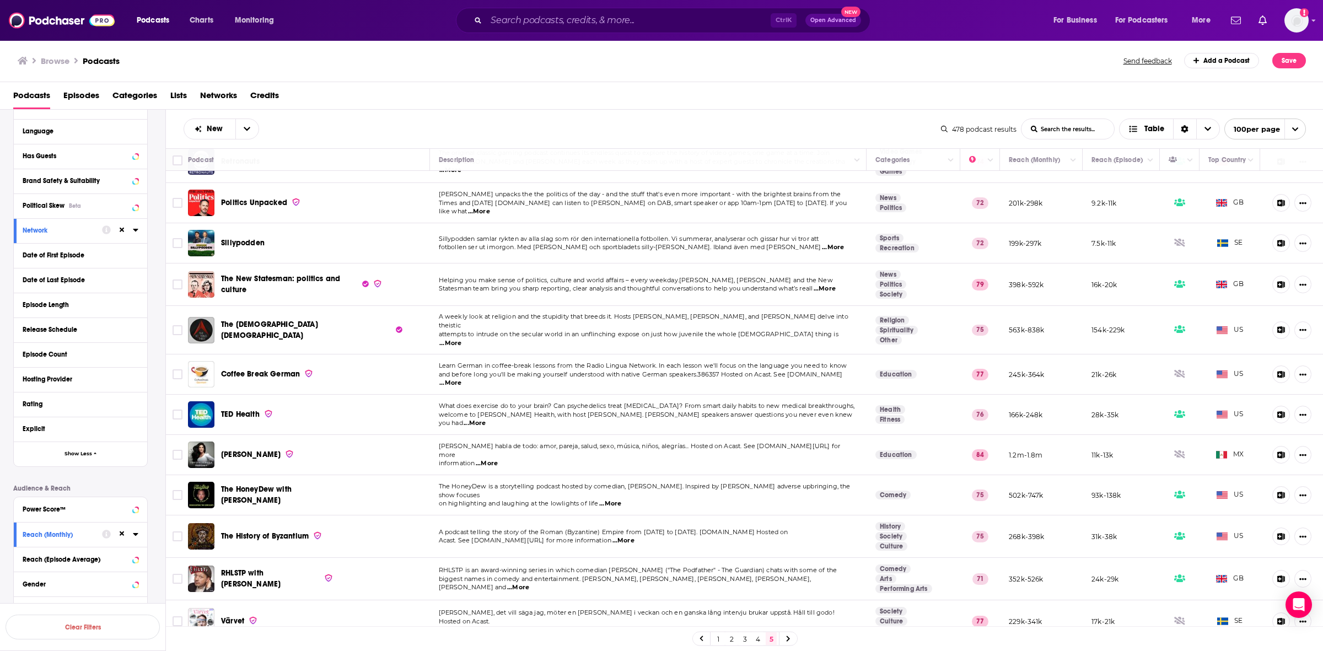
click at [529, 583] on span "...More" at bounding box center [518, 587] width 22 height 9
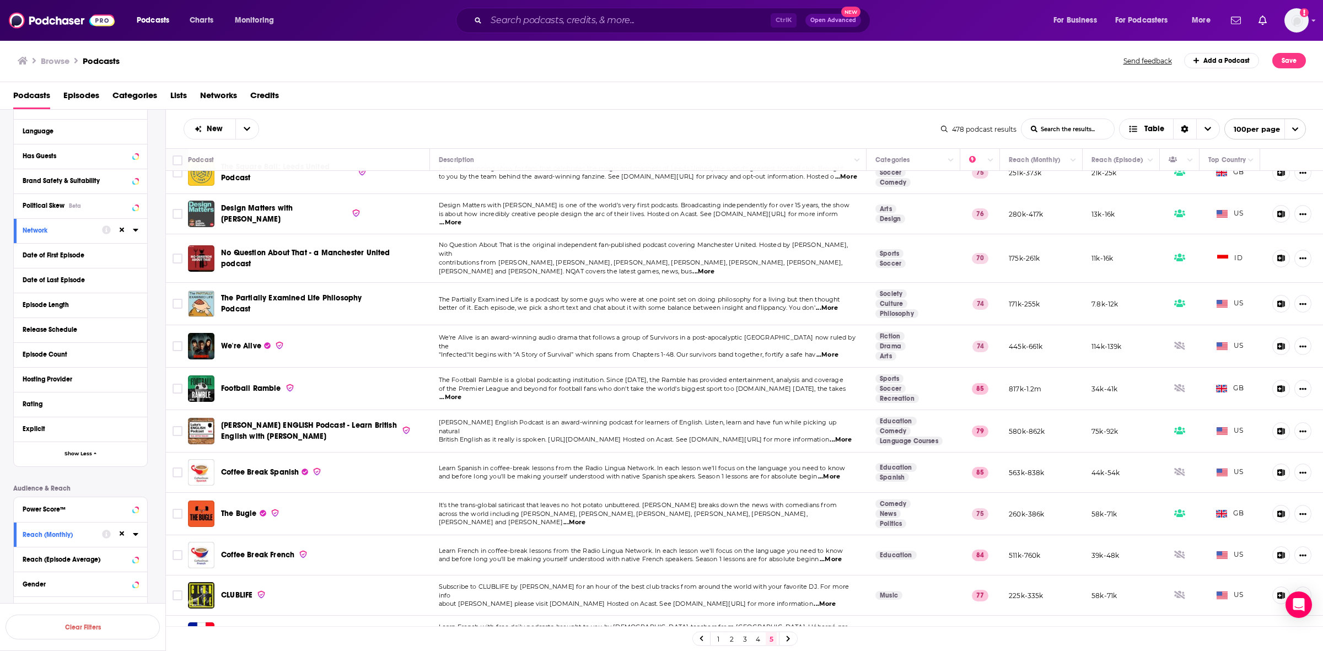
scroll to position [2756, 0]
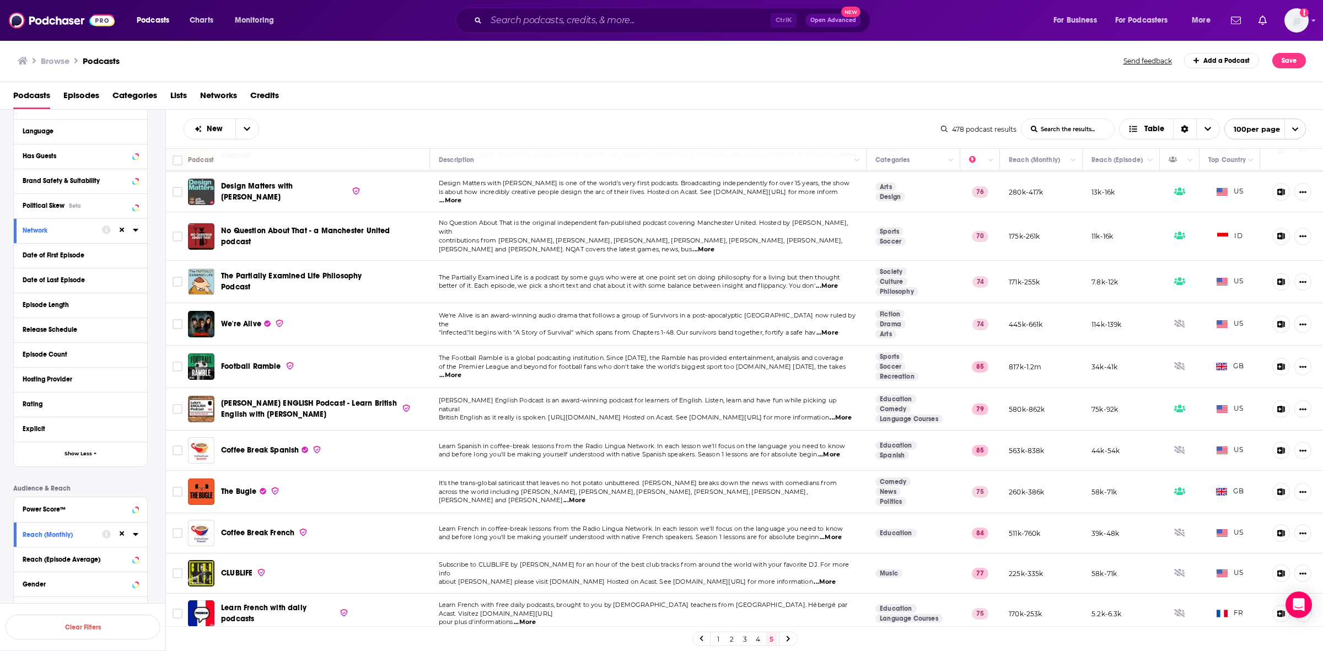
click at [585, 496] on span "...More" at bounding box center [574, 500] width 22 height 9
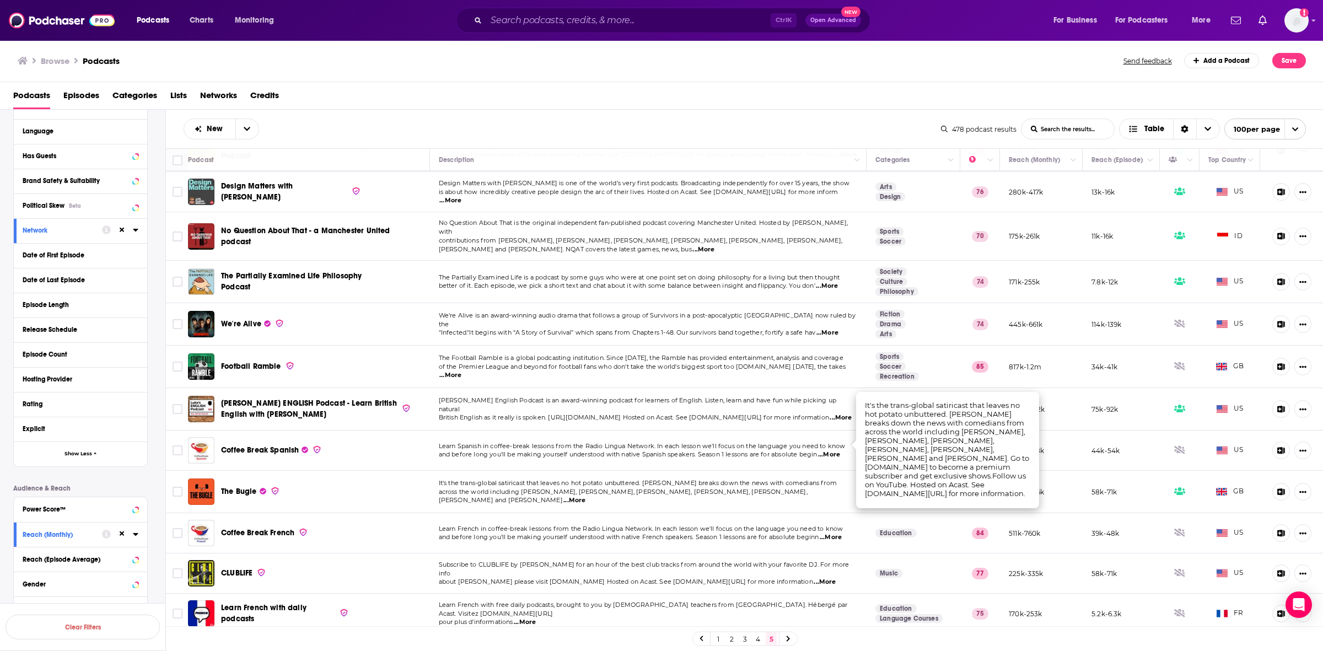
click at [675, 471] on td "It's the trans-global satiricast that leaves no hot potato unbuttered. [PERSON_…" at bounding box center [648, 492] width 437 height 42
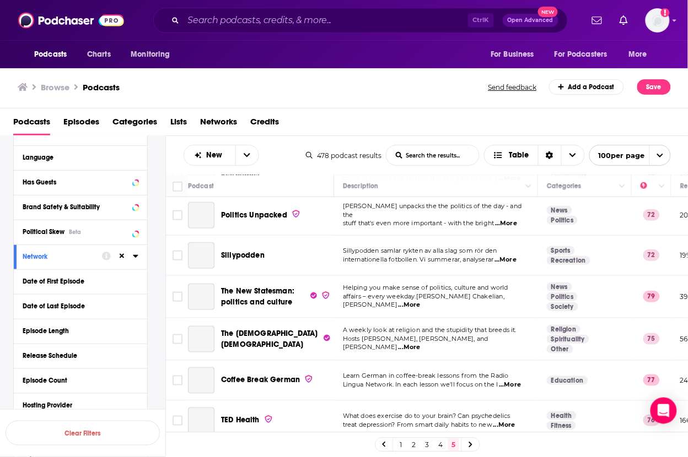
scroll to position [1483, 0]
